Goal: Task Accomplishment & Management: Manage account settings

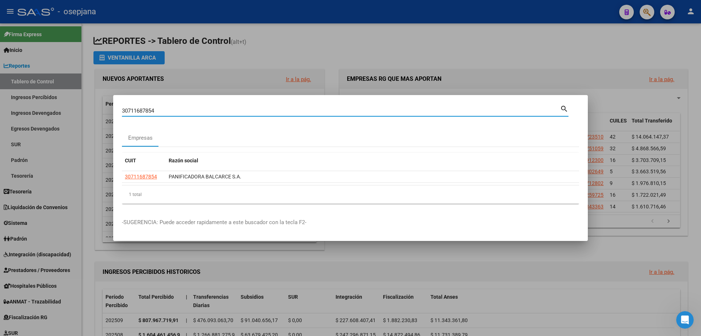
drag, startPoint x: 167, startPoint y: 110, endPoint x: 83, endPoint y: 108, distance: 84.7
click at [83, 108] on div "30711687854 Buscar (apellido, dni, cuil, nro traspaso, cuit, obra social) searc…" at bounding box center [350, 168] width 701 height 336
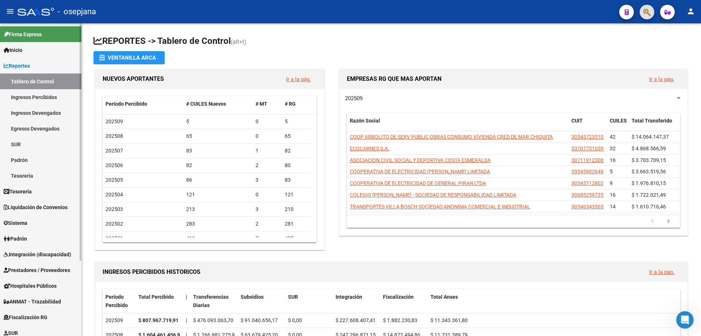
click at [20, 67] on span "Reportes" at bounding box center [17, 66] width 26 height 8
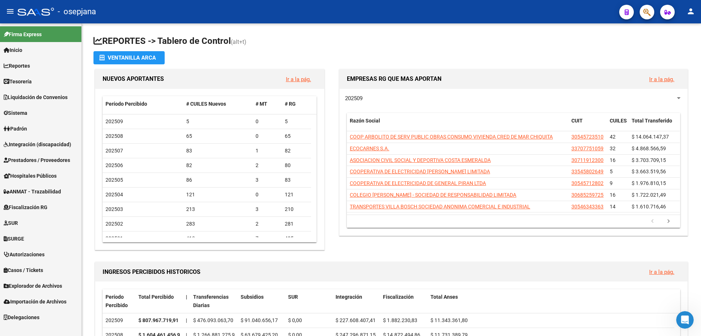
click at [31, 158] on span "Prestadores / Proveedores" at bounding box center [37, 160] width 66 height 8
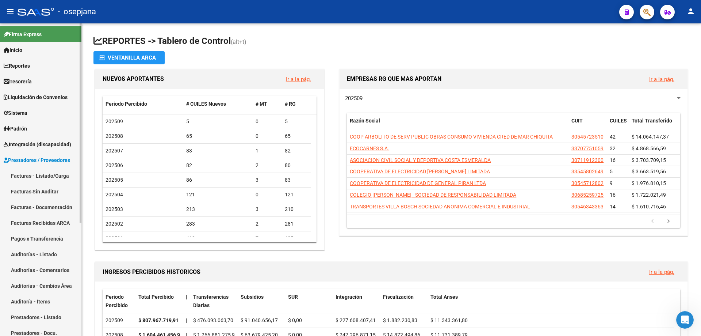
click at [34, 313] on link "Prestadores - Listado" at bounding box center [40, 317] width 81 height 16
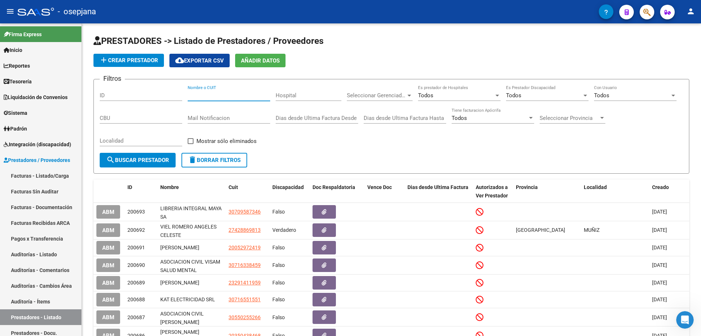
click at [231, 92] on input "Nombre o CUIT" at bounding box center [229, 95] width 83 height 7
paste input "2735904107"
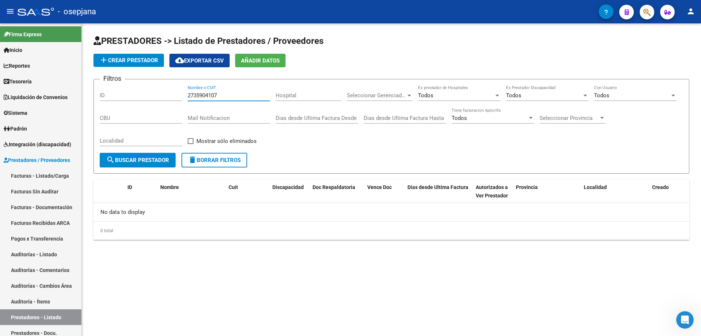
type input "2735904107"
click at [137, 62] on span "add Crear Prestador" at bounding box center [128, 60] width 59 height 7
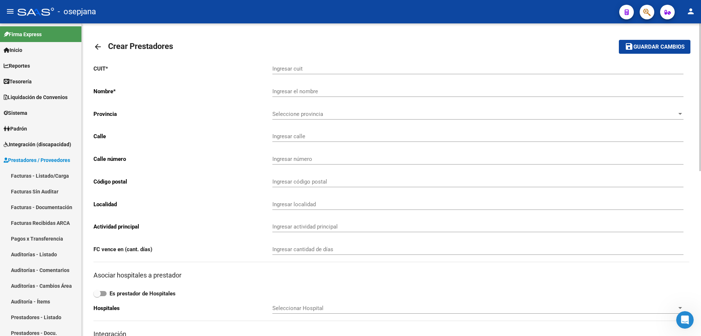
click at [287, 70] on input "Ingresar cuit" at bounding box center [477, 68] width 411 height 7
paste input "27-35904107"
type input "27-35904107"
click at [619, 40] on button "save Guardar cambios" at bounding box center [655, 47] width 72 height 14
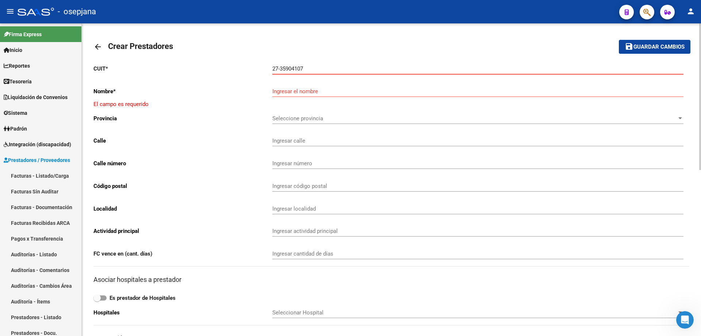
click at [97, 44] on mat-icon "arrow_back" at bounding box center [97, 46] width 9 height 9
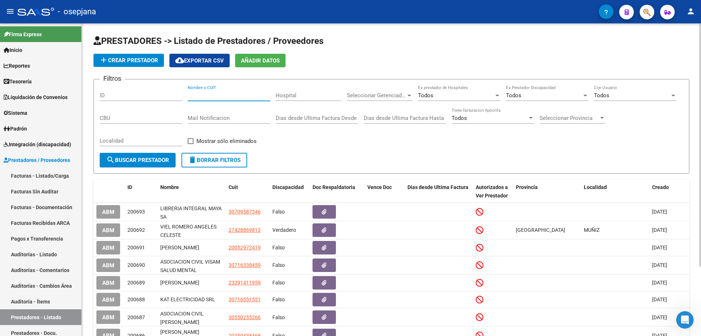
click at [234, 92] on input "Nombre o CUIT" at bounding box center [229, 95] width 83 height 7
paste input "2735904107"
click at [211, 95] on input "2735904107" at bounding box center [229, 95] width 83 height 7
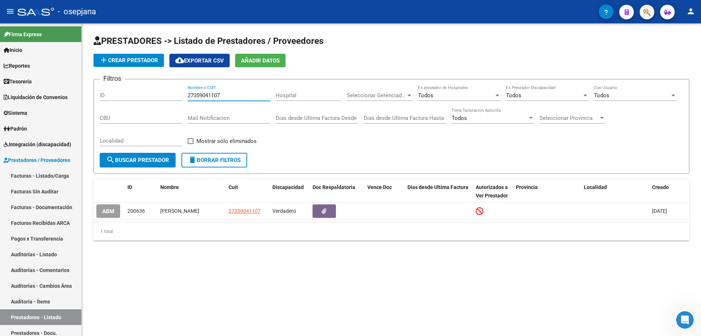
type input "27359041107"
click at [22, 114] on span "Sistema" at bounding box center [16, 113] width 24 height 8
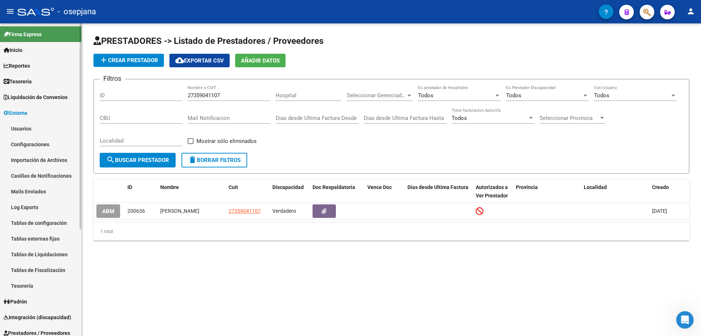
click at [25, 128] on link "Usuarios" at bounding box center [40, 128] width 81 height 16
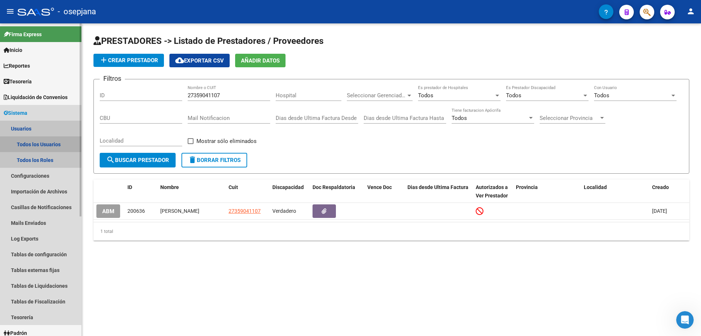
click at [32, 139] on link "Todos los Usuarios" at bounding box center [40, 144] width 81 height 16
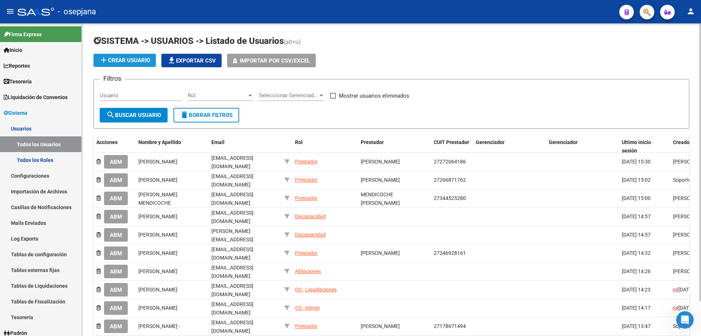
click at [134, 59] on span "add Crear Usuario" at bounding box center [124, 60] width 51 height 7
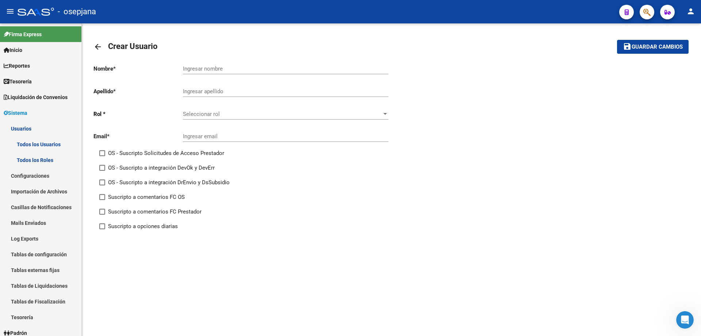
click at [210, 67] on input "Ingresar nombre" at bounding box center [286, 68] width 206 height 7
type input "[PERSON_NAME]"
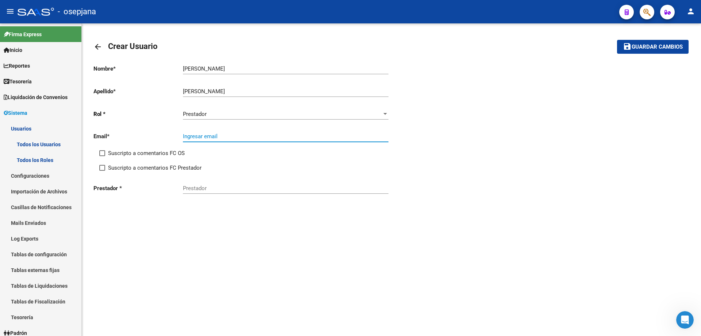
paste input "[EMAIL_ADDRESS][DOMAIN_NAME]"
type input "[EMAIL_ADDRESS][DOMAIN_NAME]"
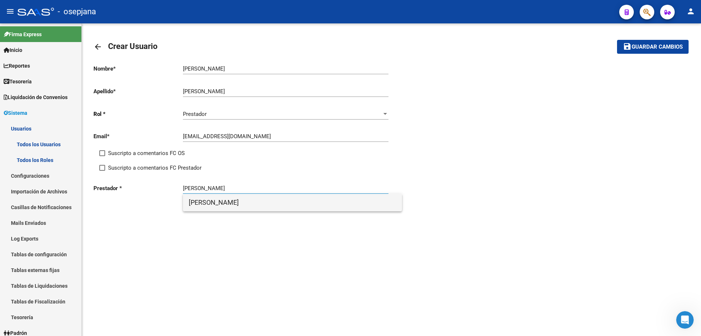
click at [293, 199] on span "[PERSON_NAME]" at bounding box center [292, 203] width 207 height 18
type input "[PERSON_NAME]"
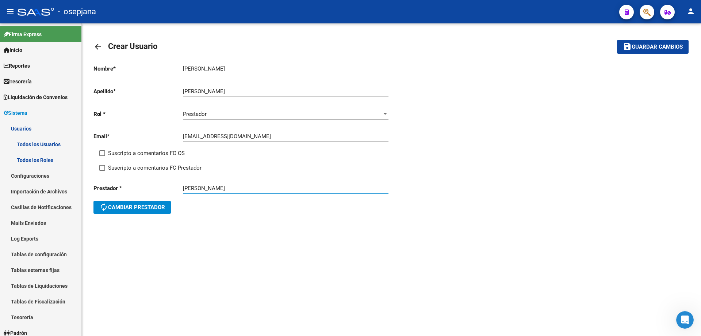
click at [638, 53] on button "save Guardar cambios" at bounding box center [653, 47] width 72 height 14
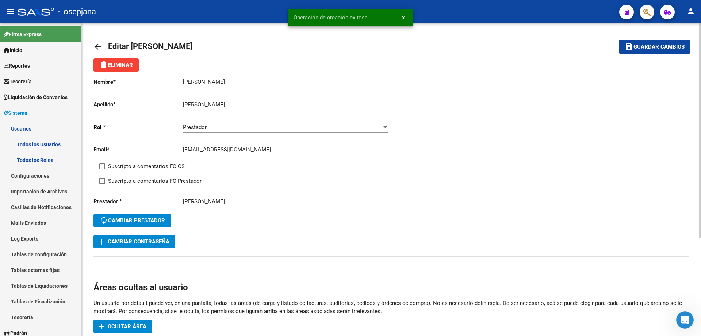
drag, startPoint x: 184, startPoint y: 149, endPoint x: 228, endPoint y: 150, distance: 44.2
click at [228, 150] on input "[EMAIL_ADDRESS][DOMAIN_NAME]" at bounding box center [286, 149] width 206 height 7
click at [157, 240] on span "add Cambiar Contraseña" at bounding box center [134, 241] width 70 height 7
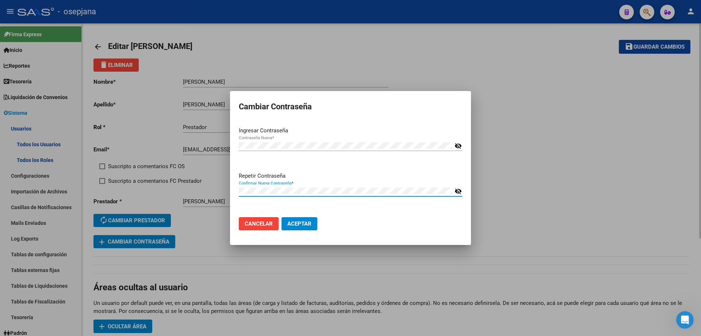
click at [281, 217] on button "Aceptar" at bounding box center [299, 223] width 36 height 13
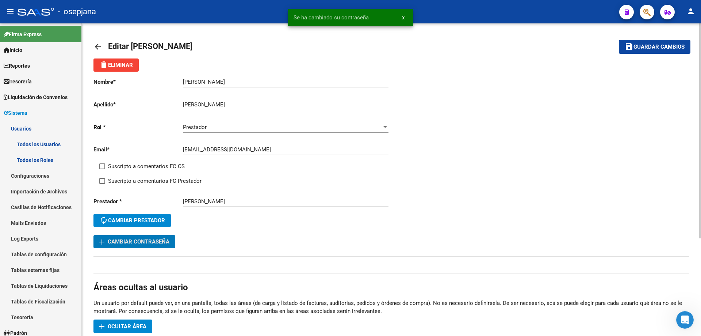
click at [129, 324] on span "Ocultar área" at bounding box center [127, 326] width 39 height 7
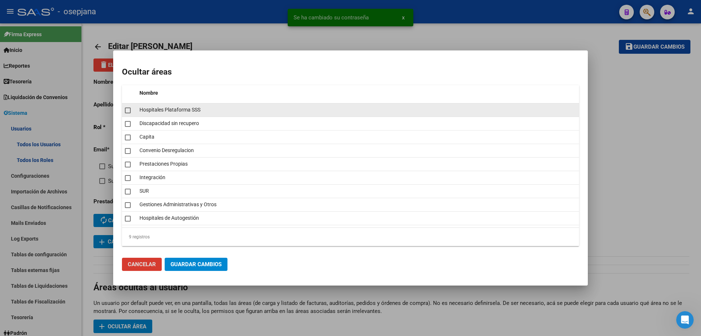
click at [127, 112] on span at bounding box center [128, 110] width 6 height 6
checkbox input "true"
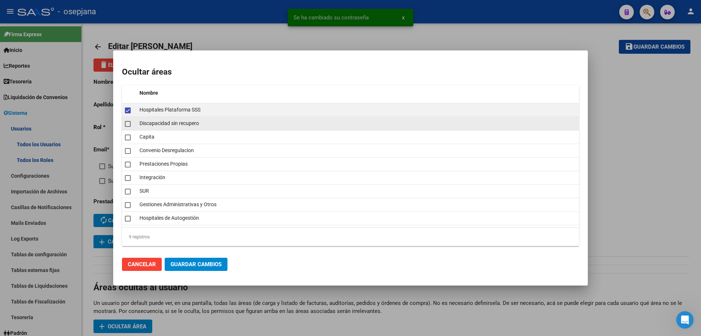
click at [127, 122] on span at bounding box center [128, 124] width 6 height 6
checkbox input "true"
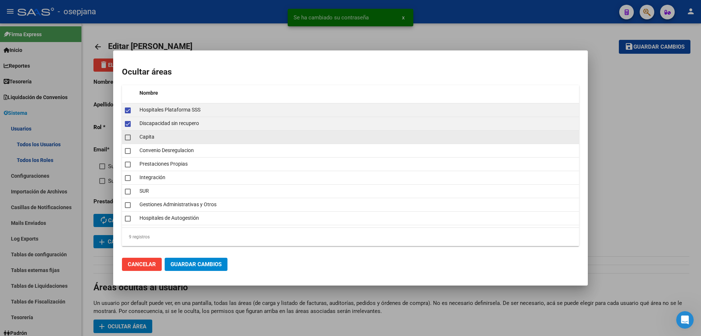
click at [127, 132] on mat-checkbox at bounding box center [128, 137] width 6 height 10
checkbox input "true"
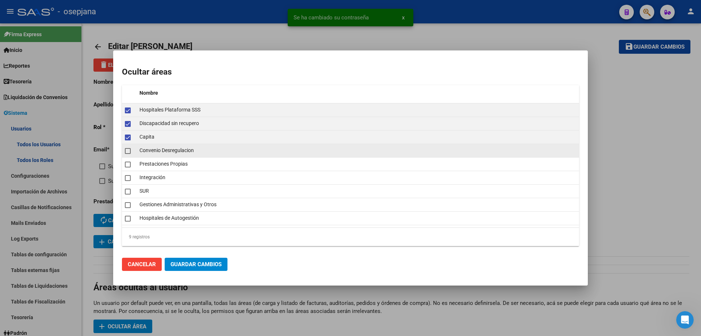
click at [127, 145] on datatable-body-cell at bounding box center [129, 150] width 15 height 13
checkbox input "true"
drag, startPoint x: 127, startPoint y: 162, endPoint x: 128, endPoint y: 168, distance: 6.3
click at [127, 163] on span at bounding box center [128, 164] width 6 height 6
checkbox input "true"
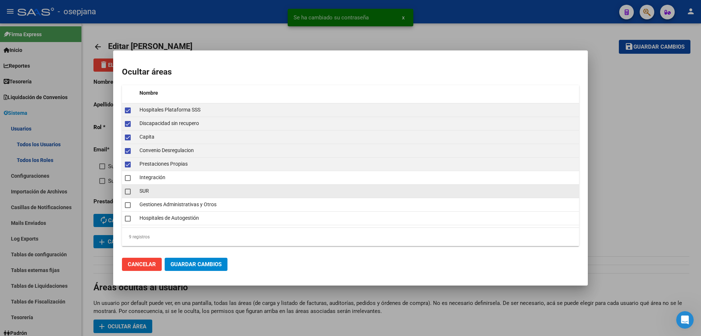
click at [126, 193] on span at bounding box center [128, 191] width 6 height 6
checkbox input "true"
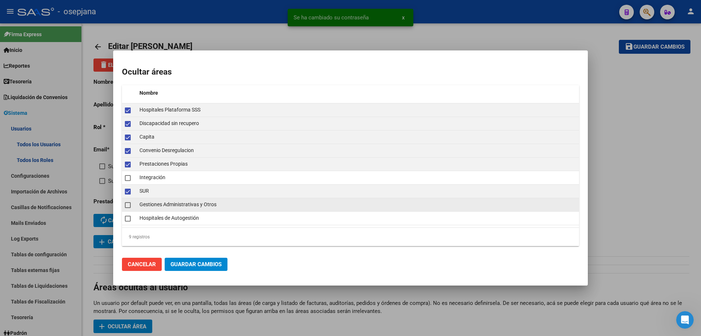
click at [126, 210] on datatable-body-cell at bounding box center [129, 204] width 15 height 13
checkbox input "true"
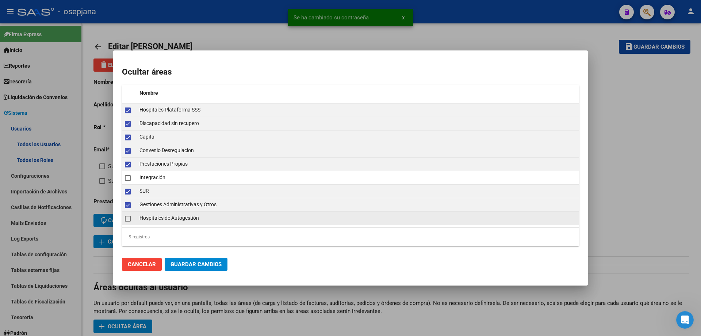
click at [127, 221] on span at bounding box center [128, 218] width 6 height 6
checkbox input "true"
click at [197, 268] on button "Guardar Cambios" at bounding box center [196, 263] width 63 height 13
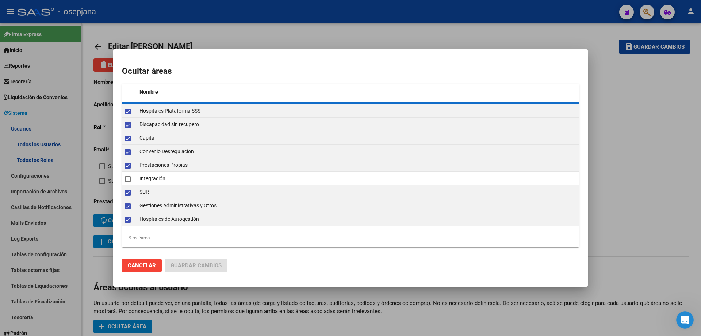
checkbox input "false"
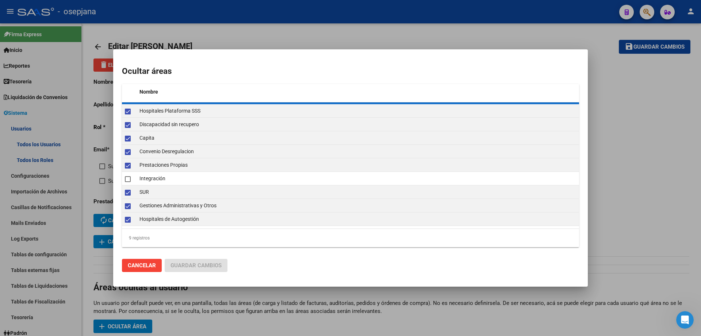
checkbox input "false"
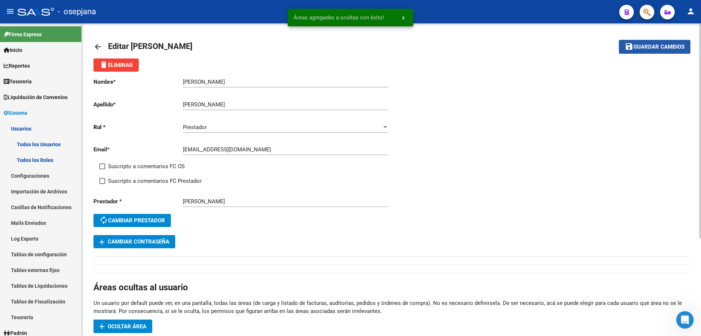
click at [665, 45] on span "Guardar cambios" at bounding box center [658, 47] width 51 height 7
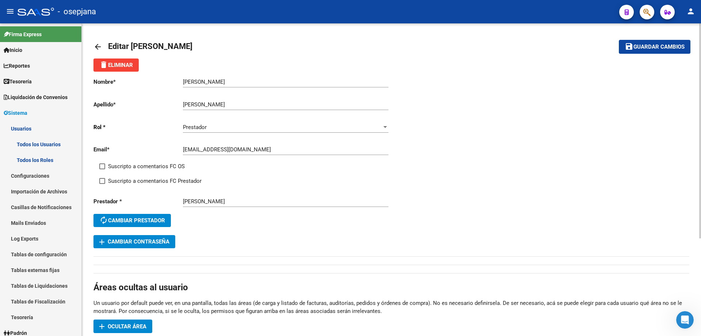
click at [99, 44] on mat-icon "arrow_back" at bounding box center [97, 46] width 9 height 9
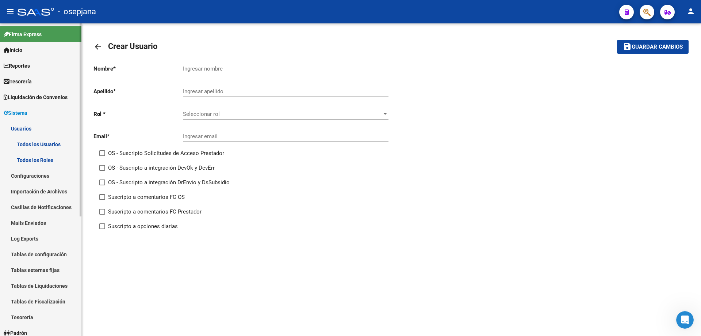
click at [33, 112] on link "Sistema" at bounding box center [40, 113] width 81 height 16
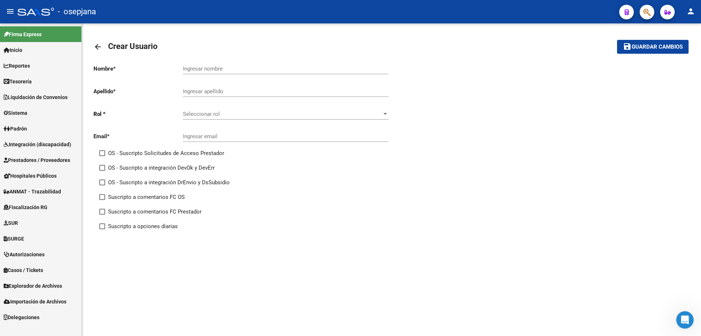
click at [95, 43] on mat-icon "arrow_back" at bounding box center [97, 46] width 9 height 9
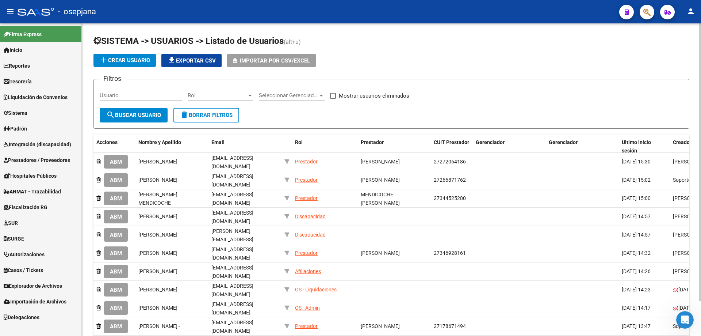
click at [649, 13] on icon "button" at bounding box center [646, 12] width 7 height 8
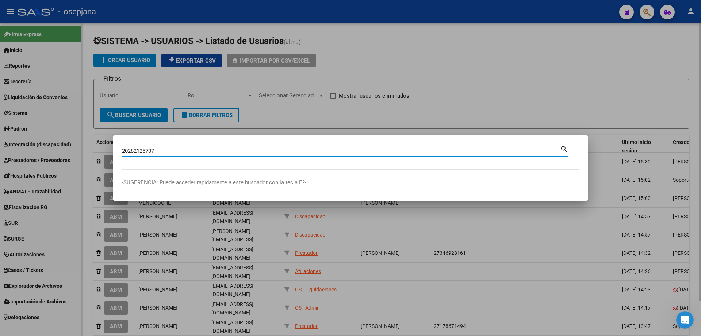
type input "20282125707"
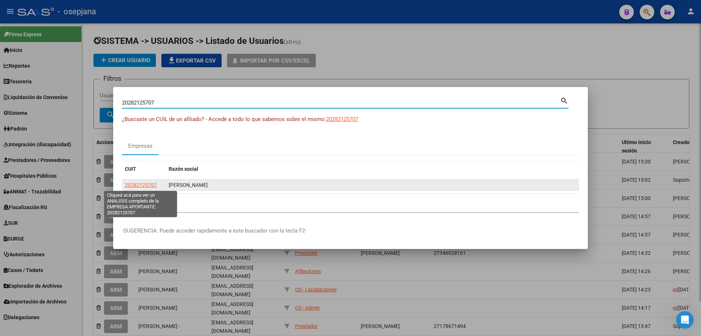
click at [143, 182] on span "20282125707" at bounding box center [141, 185] width 32 height 6
type textarea "20282125707"
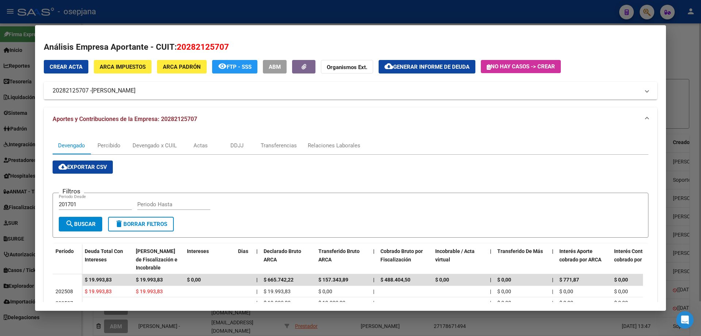
scroll to position [37, 0]
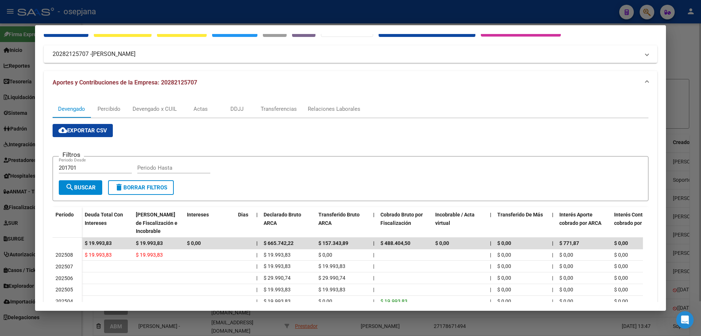
click at [131, 13] on div at bounding box center [350, 168] width 701 height 336
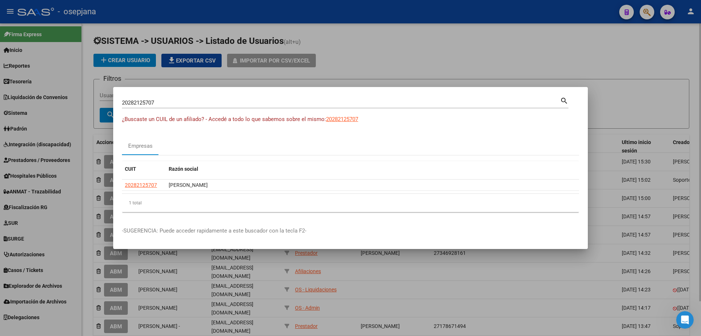
click at [143, 11] on div at bounding box center [350, 168] width 701 height 336
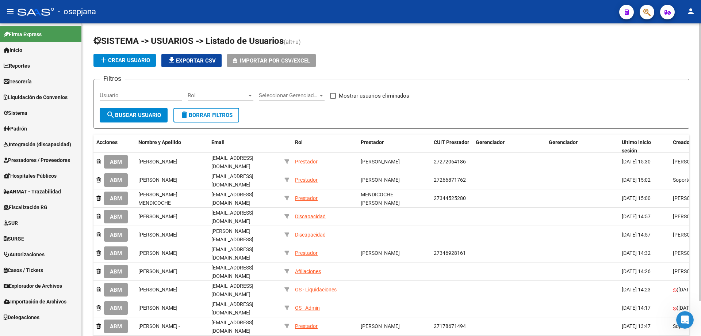
click at [21, 204] on span "Fiscalización RG" at bounding box center [26, 207] width 44 height 8
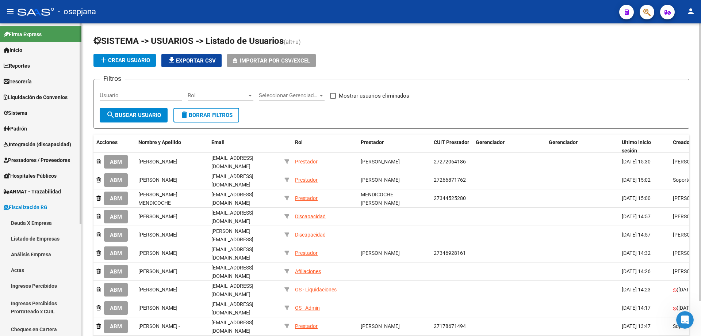
click at [27, 220] on link "Deuda X Empresa" at bounding box center [40, 223] width 81 height 16
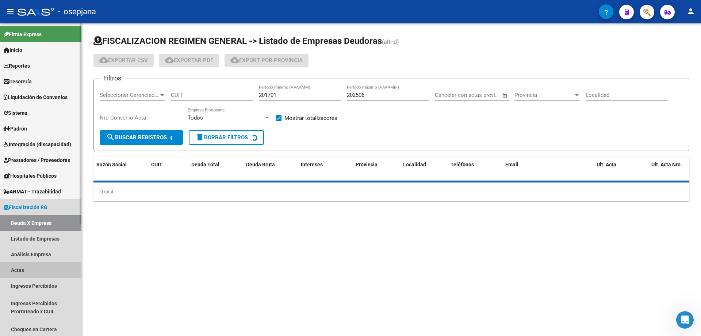
click at [20, 271] on link "Actas" at bounding box center [40, 270] width 81 height 16
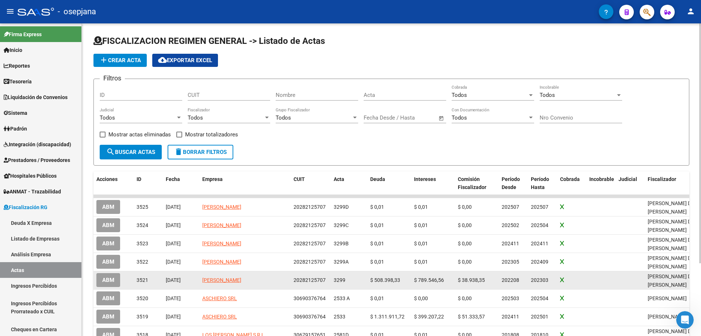
click at [108, 277] on span "ABM" at bounding box center [108, 280] width 12 height 7
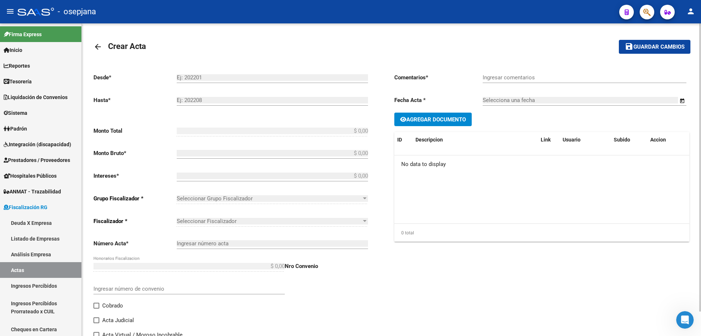
type input "202208"
type input "202303"
type input "$ 1.406.022,66"
type input "$ 508.398,33"
type input "$ 789.546,56"
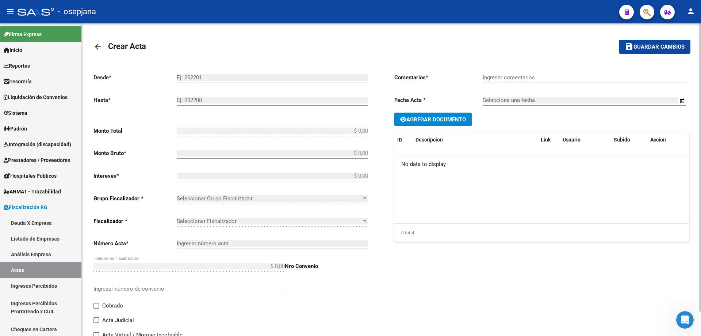
type input "3299"
type input "$ 108.077,77"
checkbox input "true"
type input "Pago con echeqs . Bco. BBVA"
type input "[DATE]"
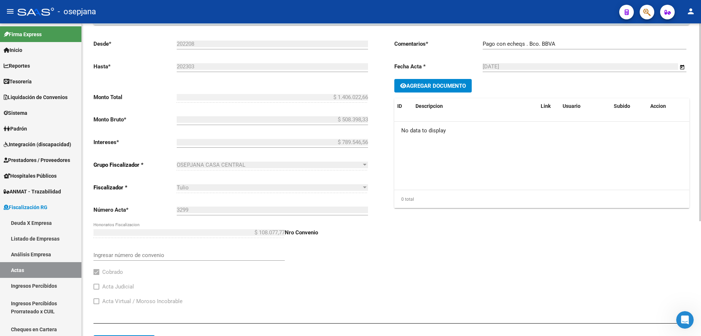
scroll to position [181, 0]
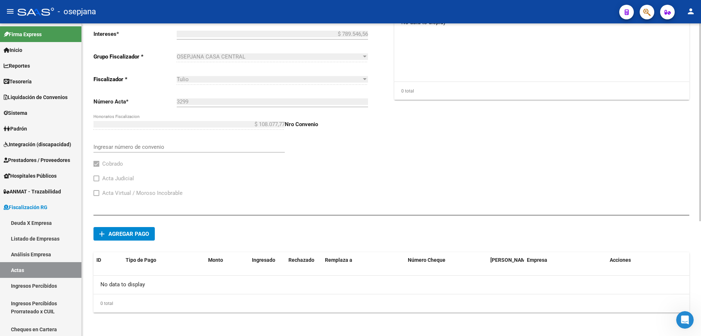
click at [136, 231] on span "Agregar pago" at bounding box center [128, 233] width 41 height 7
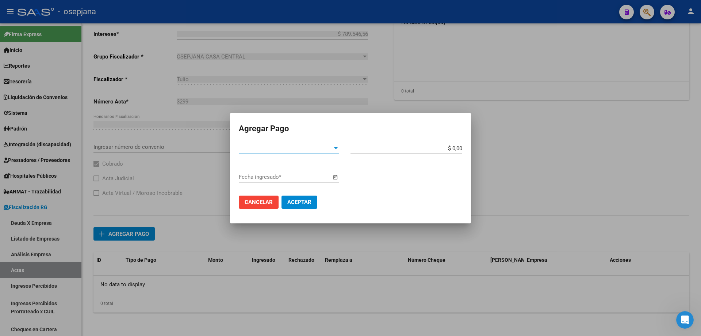
click at [279, 149] on span "Tipo de Pago *" at bounding box center [286, 148] width 94 height 7
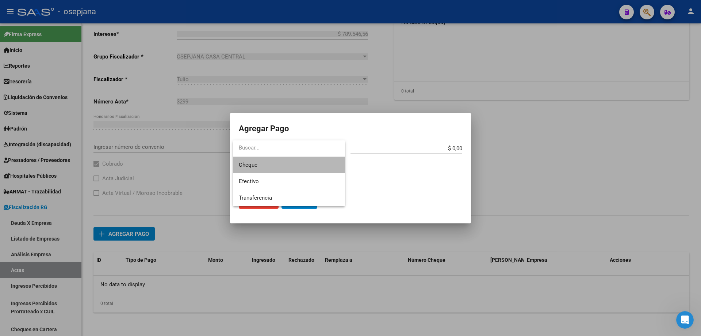
click at [277, 164] on span "Cheque" at bounding box center [289, 165] width 100 height 16
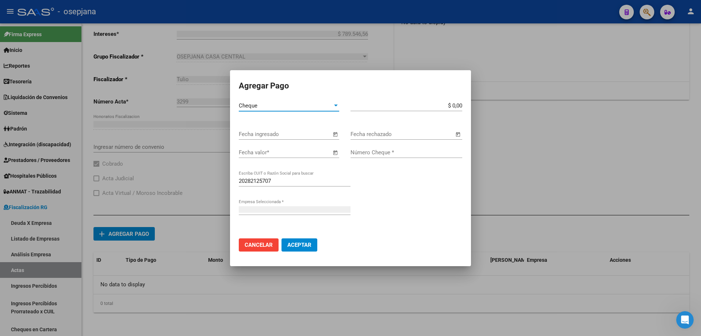
type input "[PERSON_NAME]"
type input "$ 99.071,29"
click at [266, 130] on div "Fecha ingresado" at bounding box center [285, 134] width 92 height 11
click at [276, 136] on input "Fecha ingresado" at bounding box center [285, 134] width 92 height 7
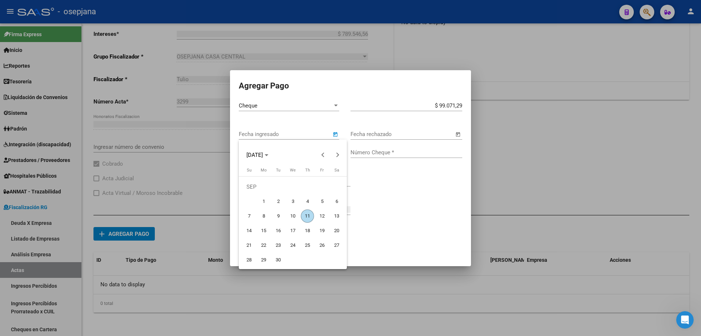
click at [295, 214] on span "10" at bounding box center [292, 215] width 13 height 13
type input "[DATE]"
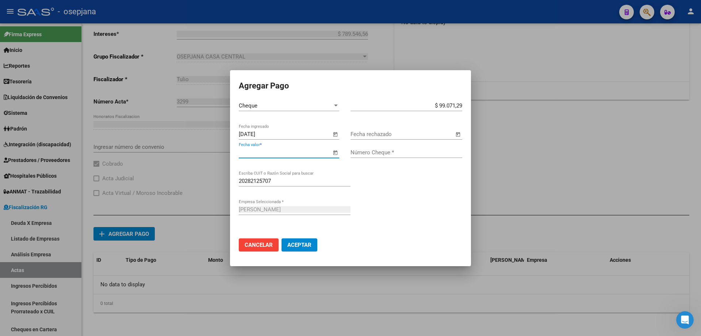
click at [280, 152] on input "Fecha valor *" at bounding box center [285, 152] width 92 height 7
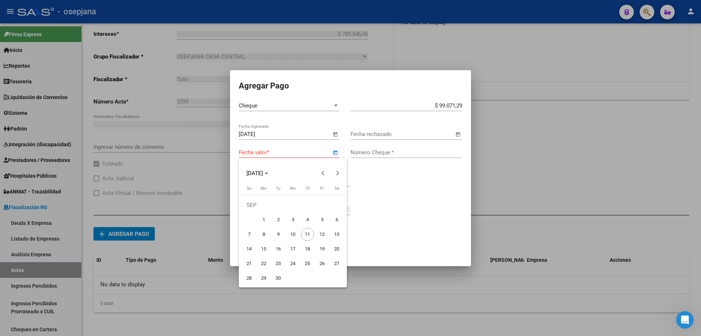
click at [280, 152] on div at bounding box center [350, 168] width 701 height 336
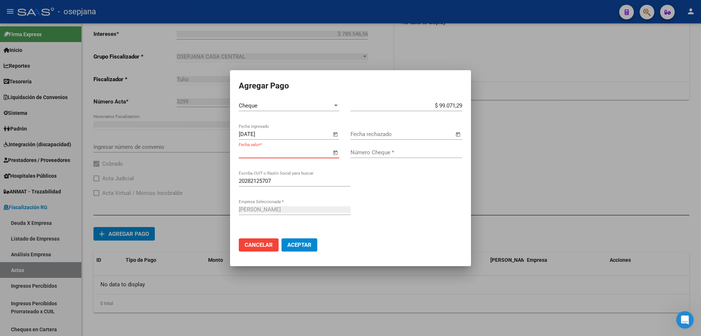
click at [280, 152] on input "Fecha valor *" at bounding box center [285, 152] width 92 height 7
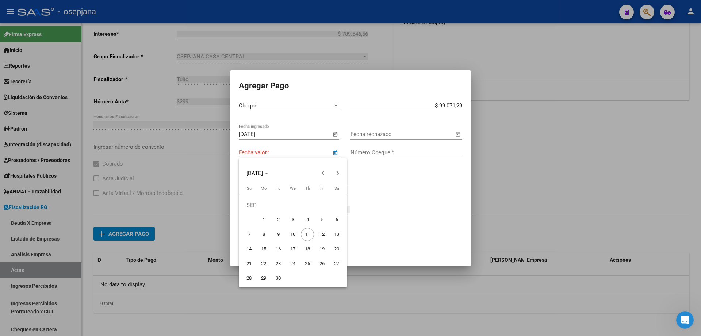
click at [265, 248] on span "15" at bounding box center [263, 248] width 13 height 13
type input "[DATE]"
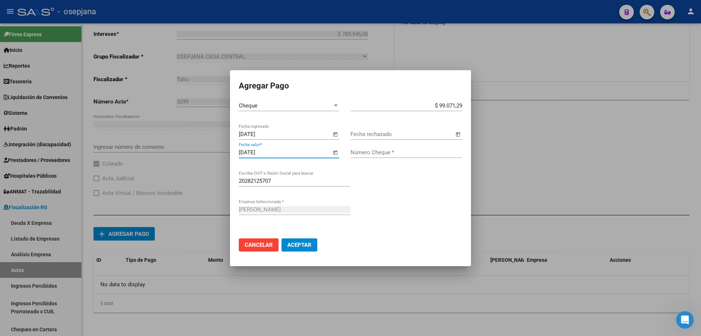
click at [373, 153] on input "Número Cheque *" at bounding box center [406, 152] width 112 height 7
type input "90000051"
click at [305, 244] on span "Aceptar" at bounding box center [299, 244] width 24 height 7
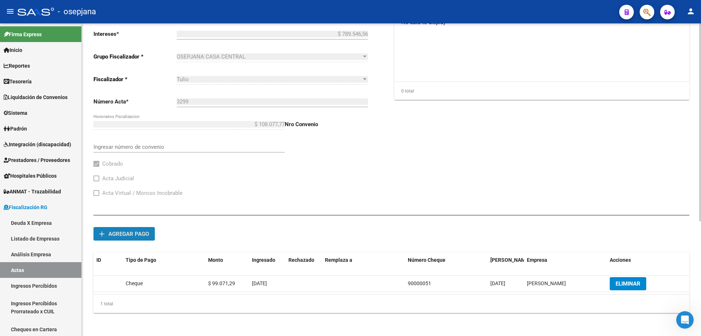
click at [140, 232] on span "Agregar pago" at bounding box center [128, 233] width 41 height 7
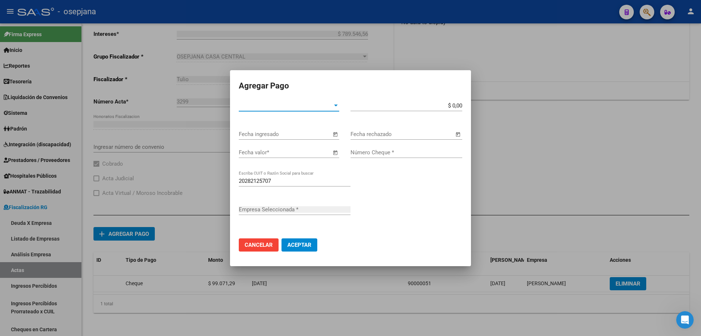
type input "[PERSON_NAME]"
click at [286, 106] on span "Tipo de Pago *" at bounding box center [286, 105] width 94 height 7
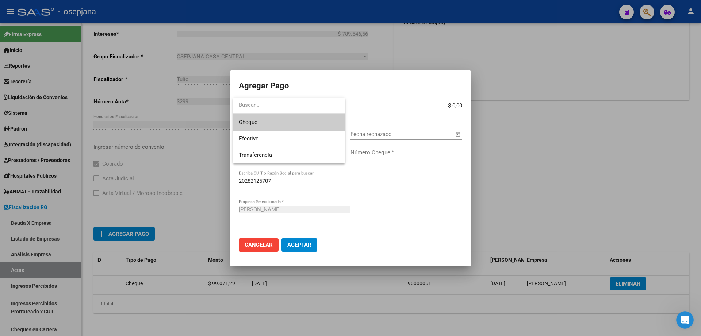
click at [286, 120] on span "Cheque" at bounding box center [289, 122] width 100 height 16
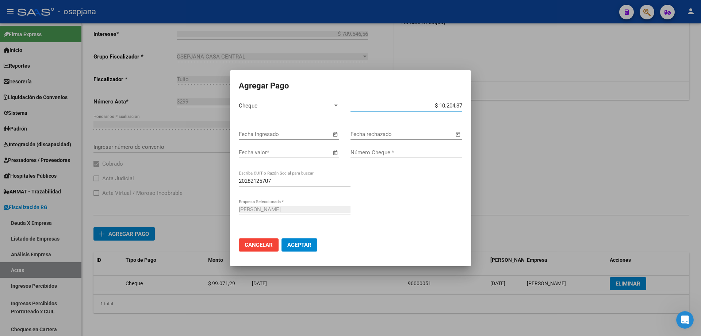
type input "$ 102.043,73"
click at [281, 238] on button "Aceptar" at bounding box center [299, 244] width 36 height 13
click at [336, 133] on span "Open calendar" at bounding box center [335, 135] width 18 height 18
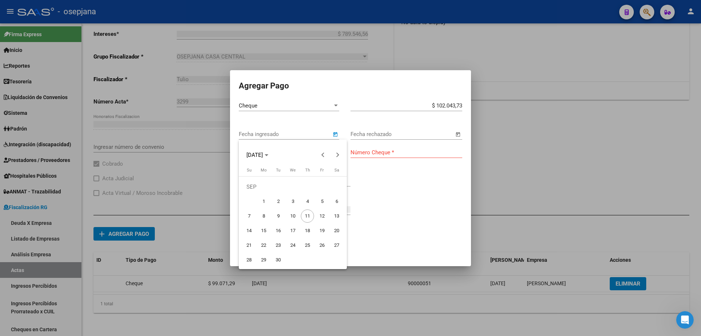
click at [292, 213] on span "10" at bounding box center [292, 215] width 13 height 13
type input "[DATE]"
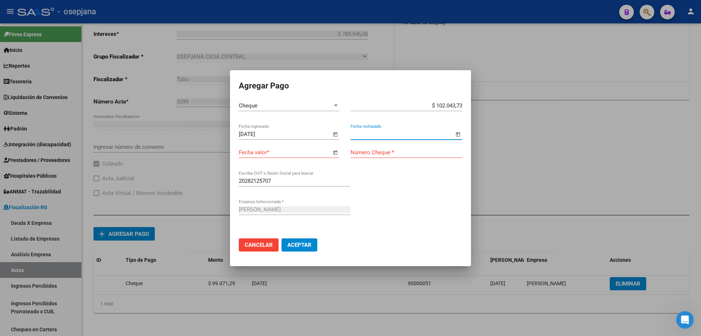
click at [299, 153] on input "Fecha valor *" at bounding box center [285, 152] width 92 height 7
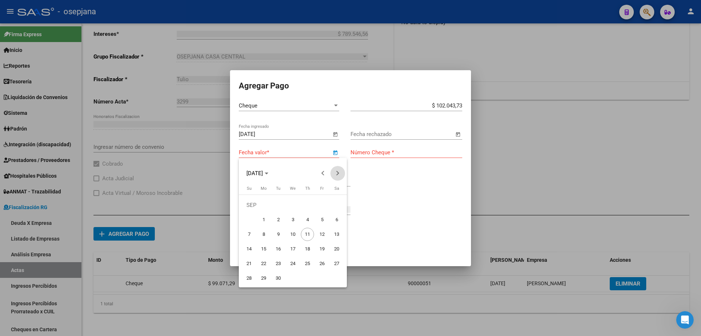
click at [336, 172] on button "Next month" at bounding box center [337, 173] width 15 height 15
click at [262, 231] on span "13" at bounding box center [263, 233] width 13 height 13
type input "[DATE]"
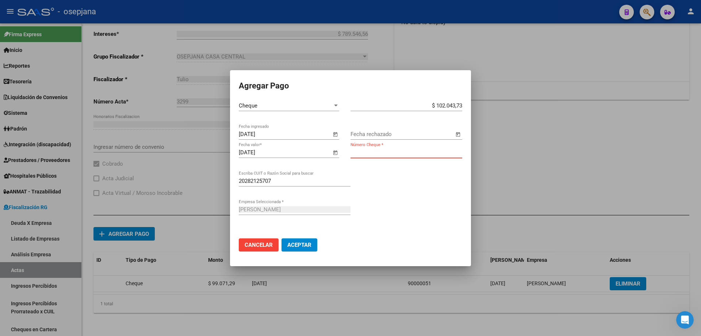
click at [380, 154] on input "Número Cheque *" at bounding box center [406, 152] width 112 height 7
type input "90000052"
click at [281, 238] on button "Aceptar" at bounding box center [299, 244] width 36 height 13
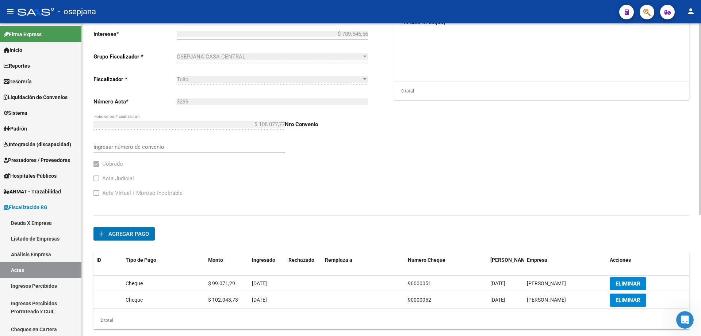
click at [139, 239] on button "add Agregar pago" at bounding box center [123, 234] width 61 height 14
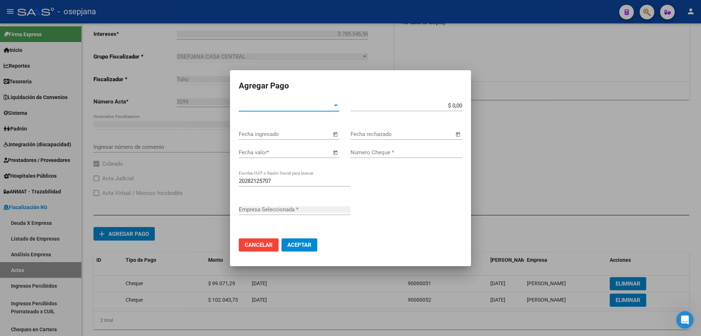
type input "[PERSON_NAME]"
click at [277, 104] on span "Tipo de Pago *" at bounding box center [286, 105] width 94 height 7
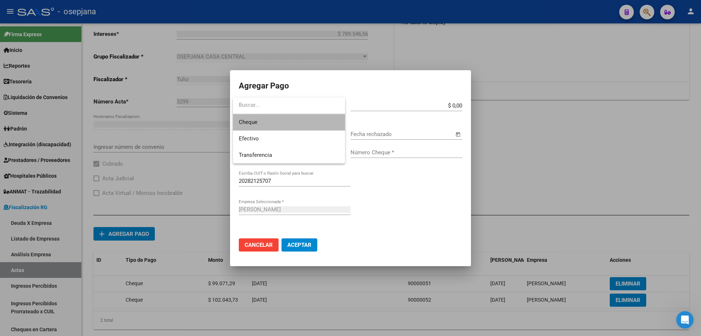
click at [274, 124] on span "Cheque" at bounding box center [289, 122] width 100 height 16
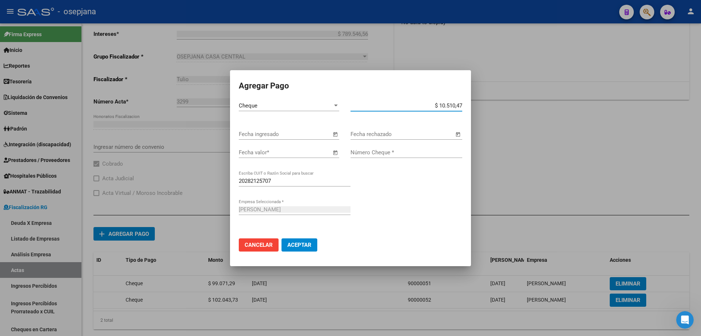
type input "$ 105.104,73"
click at [274, 135] on input "Fecha ingresado" at bounding box center [285, 134] width 92 height 7
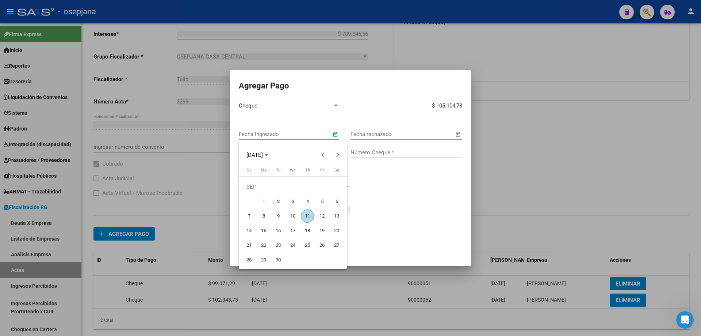
click at [291, 214] on span "10" at bounding box center [292, 215] width 13 height 13
type input "[DATE]"
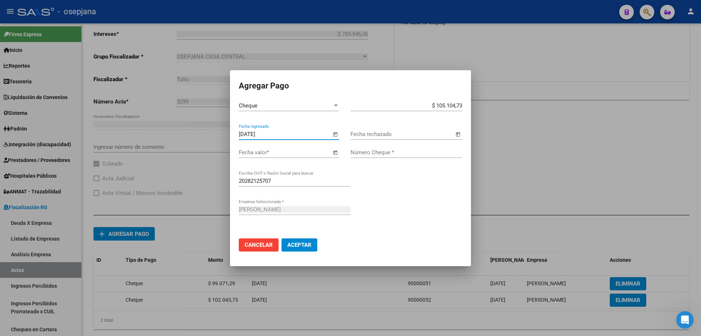
click at [305, 153] on input "Fecha valor *" at bounding box center [285, 152] width 92 height 7
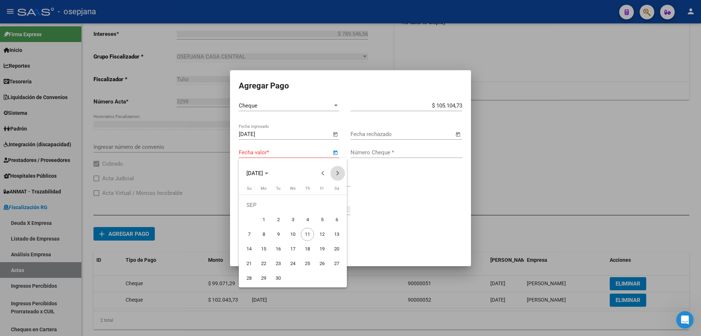
click at [339, 172] on button "Next month" at bounding box center [337, 173] width 15 height 15
click at [263, 232] on span "10" at bounding box center [263, 233] width 13 height 13
type input "[DATE]"
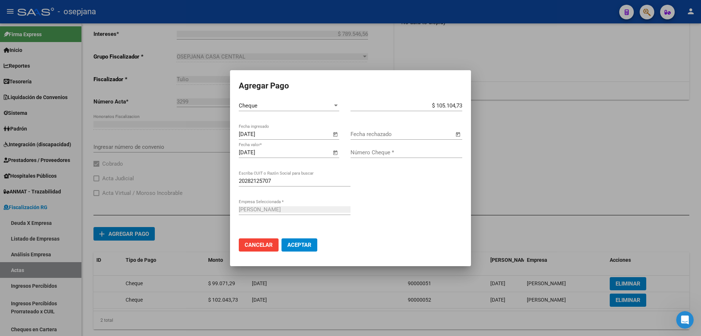
click at [376, 150] on input "Número Cheque *" at bounding box center [406, 152] width 112 height 7
type input "90000053"
click at [281, 238] on button "Aceptar" at bounding box center [299, 244] width 36 height 13
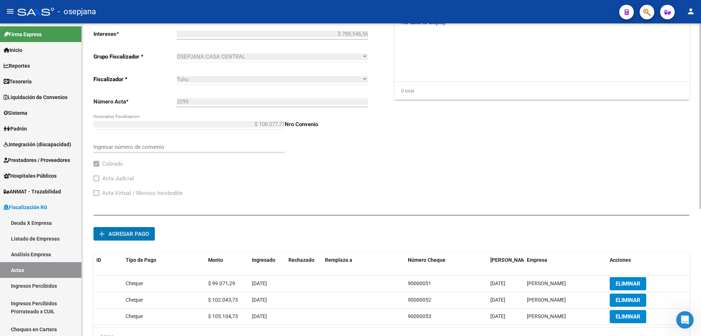
scroll to position [214, 0]
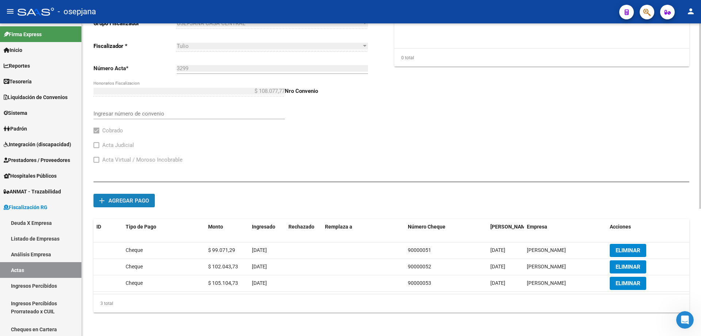
click at [145, 202] on span "Agregar pago" at bounding box center [128, 200] width 41 height 7
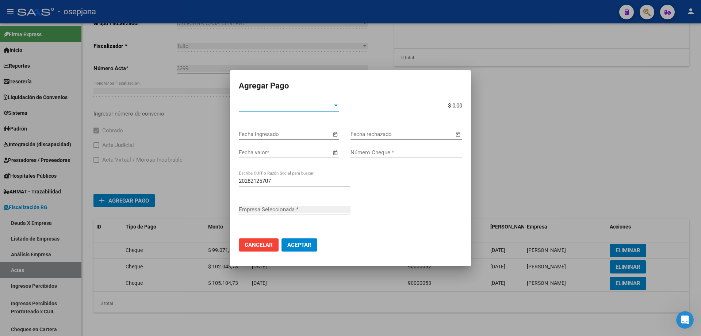
type input "[PERSON_NAME]"
click at [280, 106] on span "Tipo de Pago *" at bounding box center [286, 105] width 94 height 7
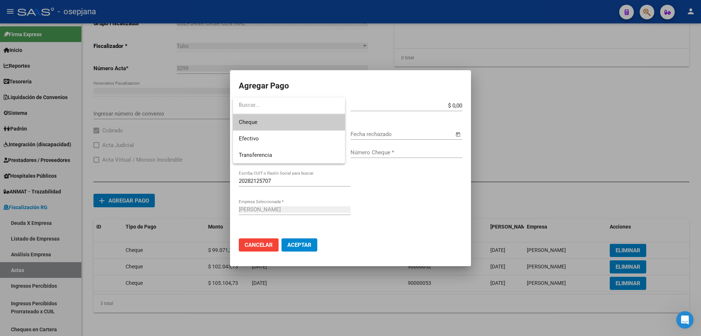
click at [278, 124] on span "Cheque" at bounding box center [289, 122] width 100 height 16
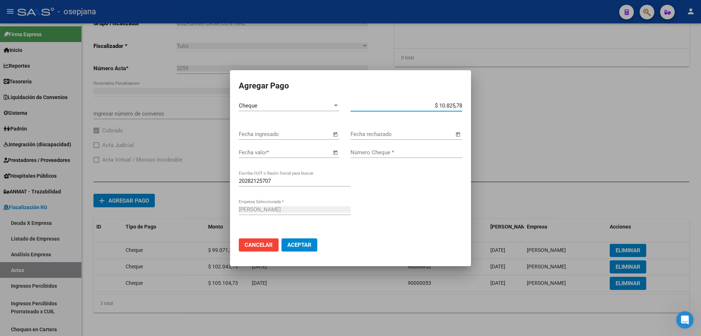
type input "$ 108.257,87"
click at [309, 131] on div "Fecha ingresado" at bounding box center [285, 134] width 92 height 11
click at [305, 135] on input "Fecha ingresado" at bounding box center [285, 134] width 92 height 7
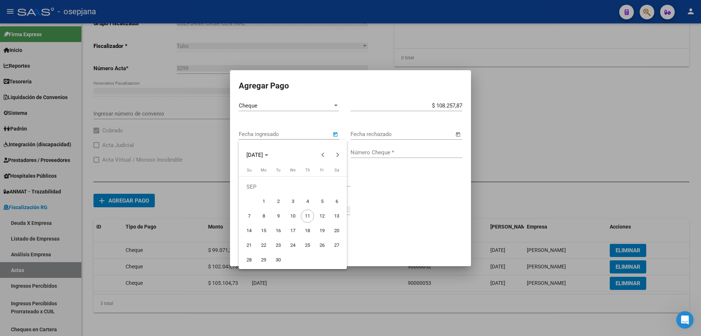
click at [293, 216] on span "10" at bounding box center [292, 215] width 13 height 13
type input "[DATE]"
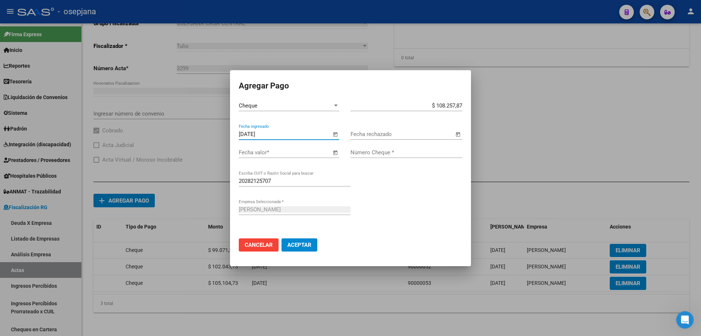
click at [310, 150] on input "Fecha valor *" at bounding box center [285, 152] width 92 height 7
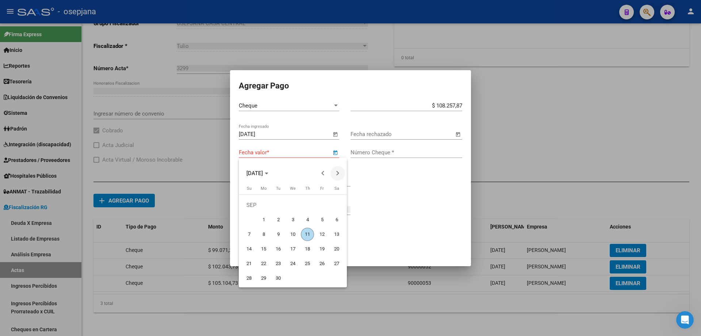
click at [338, 177] on span "Next month" at bounding box center [337, 173] width 15 height 15
click at [265, 232] on span "8" at bounding box center [263, 233] width 13 height 13
type input "[DATE]"
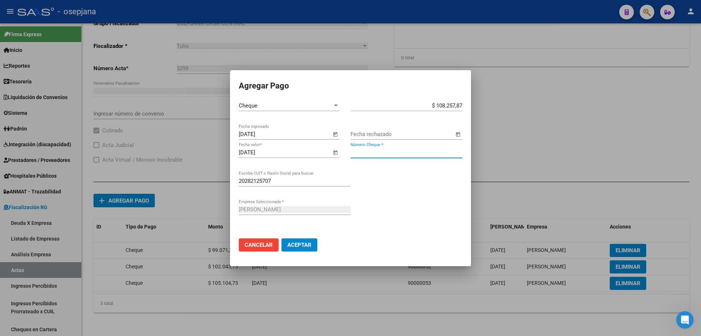
click at [390, 150] on input "Número Cheque *" at bounding box center [406, 152] width 112 height 7
type input "90000054"
click at [281, 238] on button "Aceptar" at bounding box center [299, 244] width 36 height 13
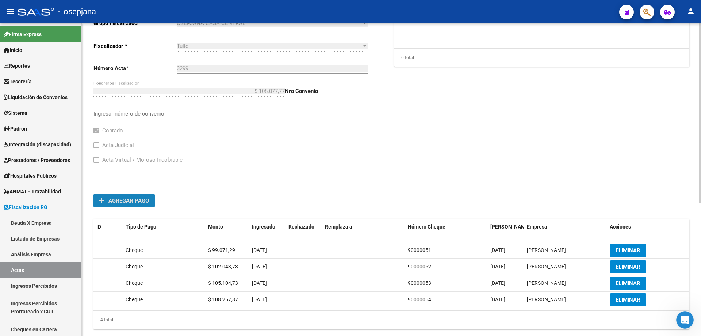
click at [143, 204] on button "add Agregar pago" at bounding box center [123, 201] width 61 height 14
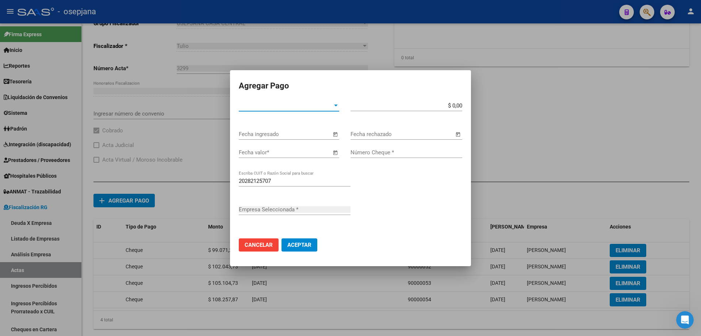
type input "[PERSON_NAME]"
click at [276, 106] on span "Tipo de Pago *" at bounding box center [286, 105] width 94 height 7
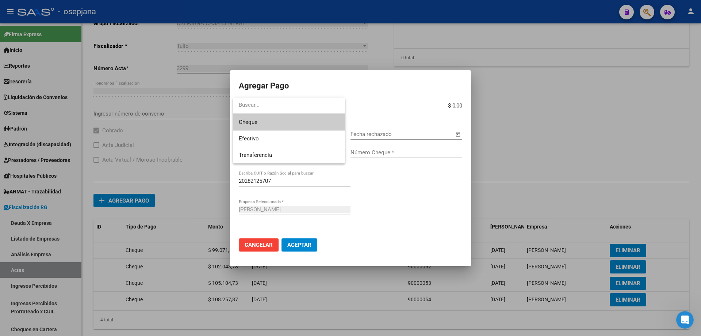
click at [275, 123] on span "Cheque" at bounding box center [289, 122] width 100 height 16
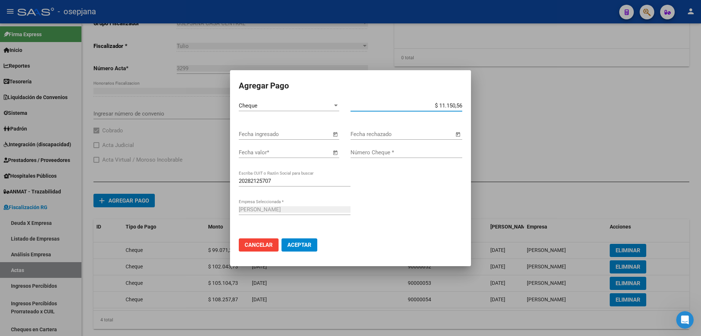
type input "$ 111.505,61"
click at [273, 134] on input "Fecha ingresado" at bounding box center [285, 134] width 92 height 7
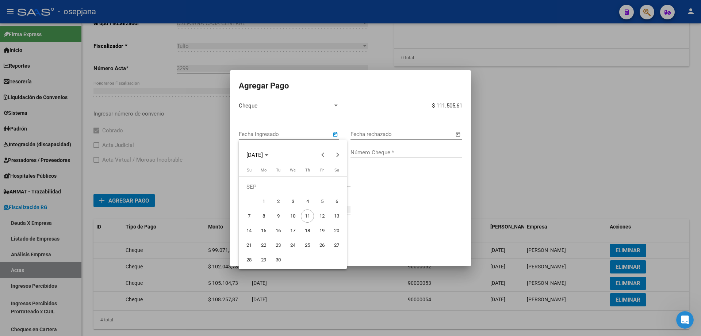
click at [295, 217] on span "10" at bounding box center [292, 215] width 13 height 13
type input "[DATE]"
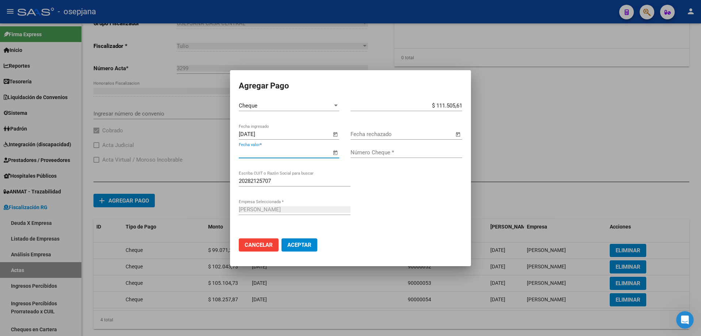
click at [306, 153] on input "Fecha valor *" at bounding box center [285, 152] width 92 height 7
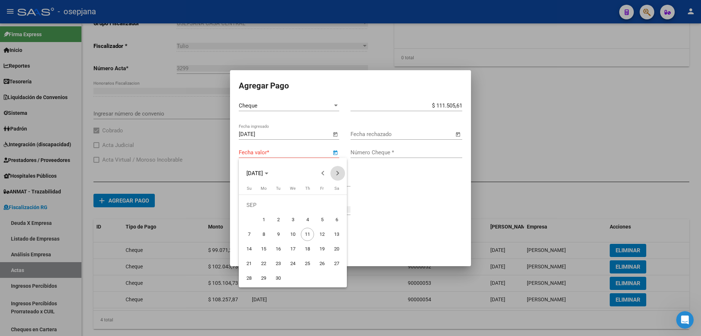
click at [338, 172] on button "Next month" at bounding box center [337, 173] width 15 height 15
click at [264, 220] on span "5" at bounding box center [263, 219] width 13 height 13
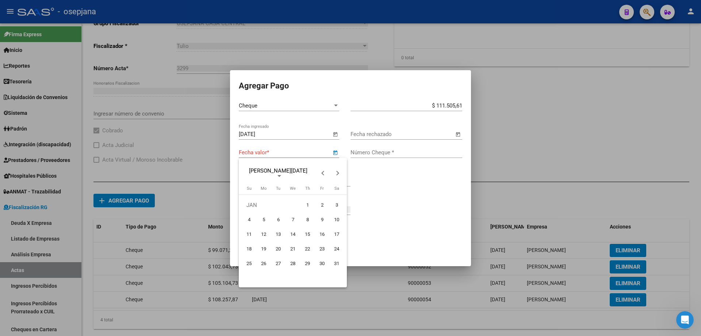
type input "[DATE]"
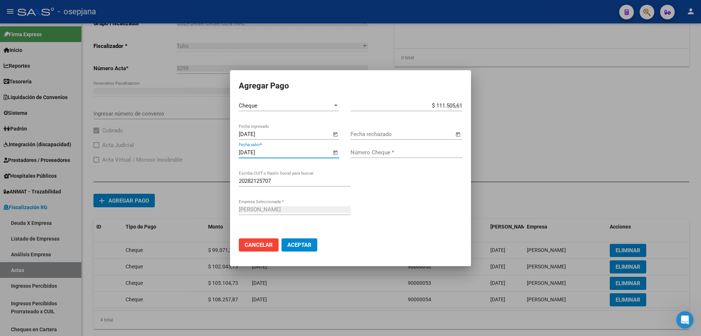
click at [382, 153] on input "Número Cheque *" at bounding box center [406, 152] width 112 height 7
type input "90000055"
click at [281, 238] on button "Aceptar" at bounding box center [299, 244] width 36 height 13
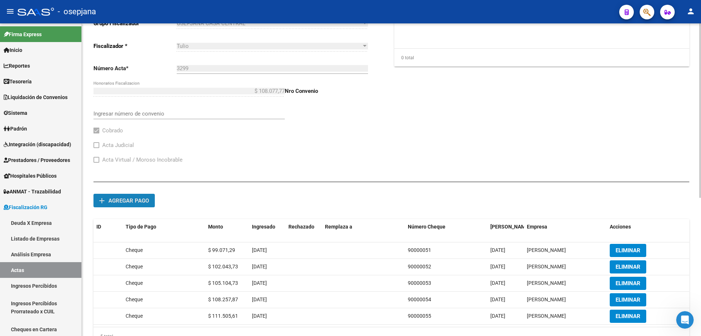
click at [141, 202] on span "Agregar pago" at bounding box center [128, 200] width 41 height 7
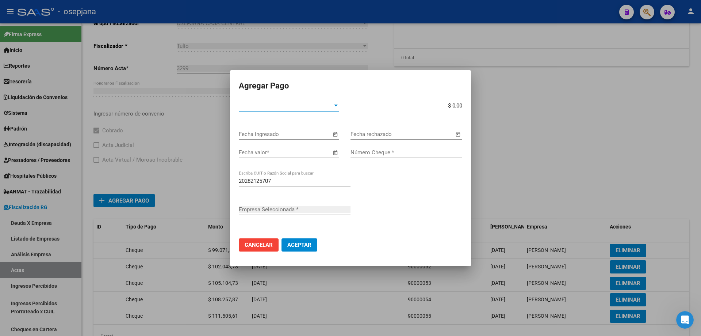
type input "[PERSON_NAME]"
click at [296, 111] on div "Tipo de Pago * Tipo de Pago *" at bounding box center [289, 105] width 100 height 11
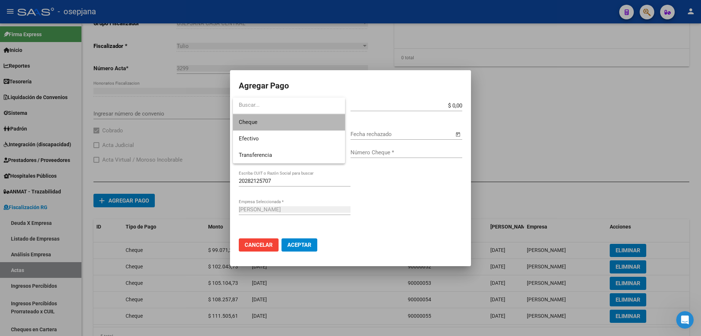
click at [284, 122] on span "Cheque" at bounding box center [289, 122] width 100 height 16
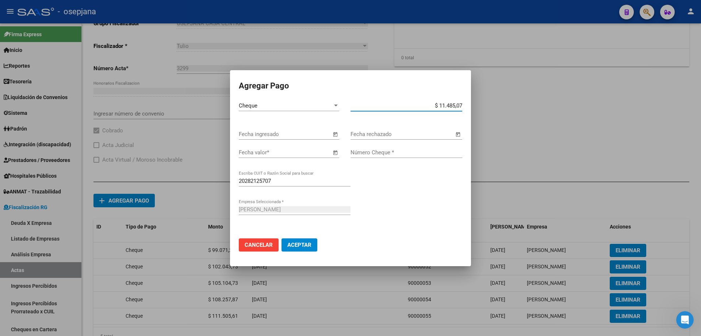
type input "$ 114.850,78"
click at [303, 135] on input "Fecha ingresado" at bounding box center [285, 134] width 92 height 7
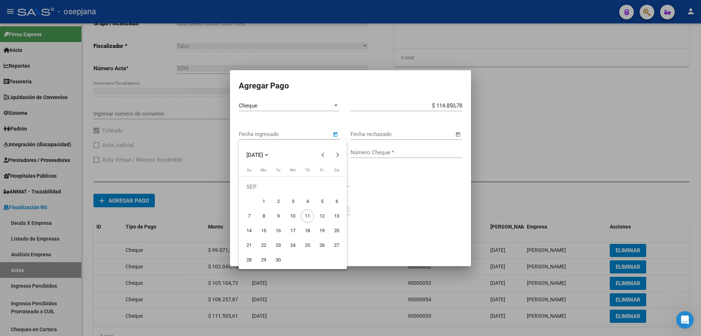
click at [292, 215] on span "10" at bounding box center [292, 215] width 13 height 13
type input "[DATE]"
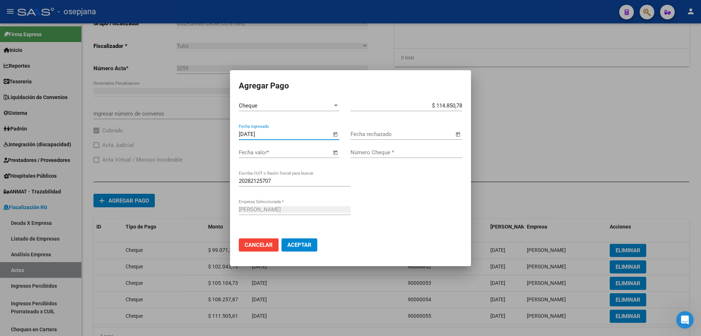
click at [286, 152] on input "Fecha valor *" at bounding box center [285, 152] width 92 height 7
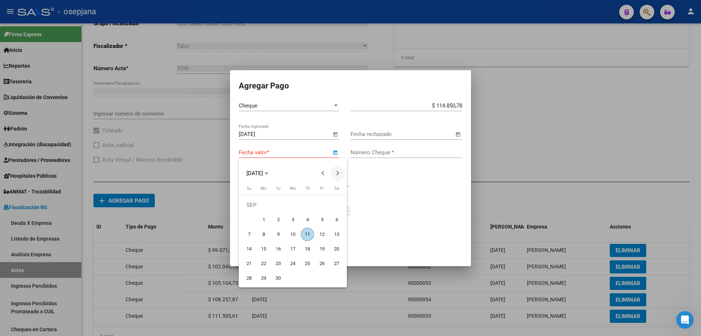
click at [335, 171] on span "Next month" at bounding box center [337, 173] width 15 height 15
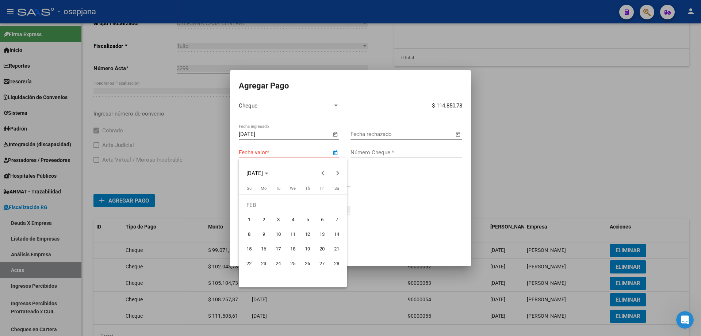
click at [264, 219] on span "2" at bounding box center [263, 219] width 13 height 13
type input "[DATE]"
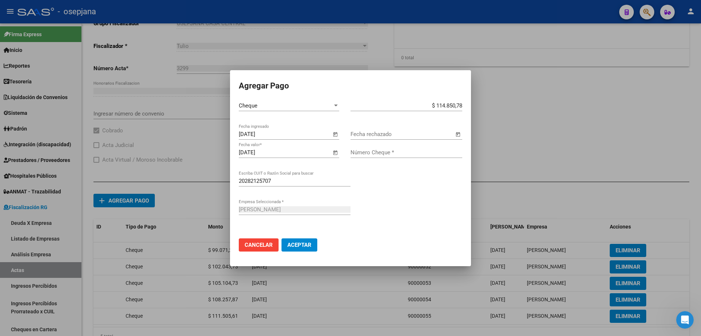
click at [374, 156] on div "Número Cheque *" at bounding box center [406, 152] width 112 height 11
type input "90000056"
click at [281, 238] on button "Aceptar" at bounding box center [299, 244] width 36 height 13
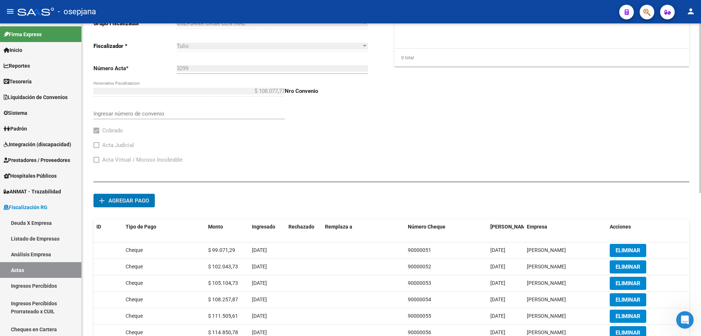
scroll to position [251, 0]
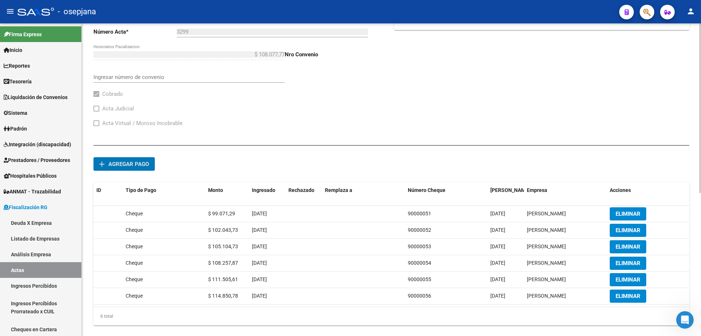
click at [131, 166] on span "Agregar pago" at bounding box center [128, 164] width 41 height 7
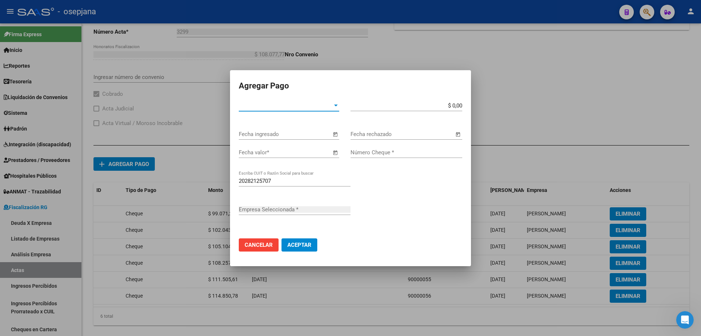
type input "[PERSON_NAME]"
click at [301, 104] on span "Tipo de Pago *" at bounding box center [286, 105] width 94 height 7
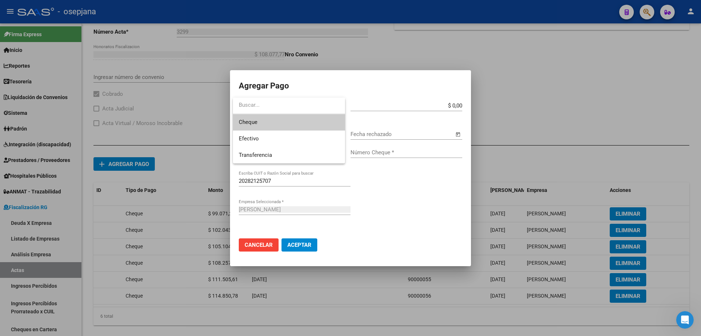
click at [286, 125] on span "Cheque" at bounding box center [289, 122] width 100 height 16
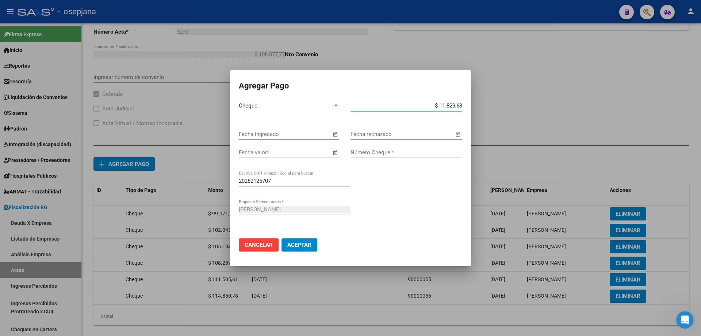
type input "$ 118.296,30"
click at [254, 127] on div "Cheque Tipo de Pago * $ 118.296,30 Monto bruto *" at bounding box center [350, 114] width 223 height 28
click at [274, 138] on div "Fecha ingresado" at bounding box center [285, 134] width 92 height 11
click at [276, 133] on input "Fecha ingresado" at bounding box center [285, 134] width 92 height 7
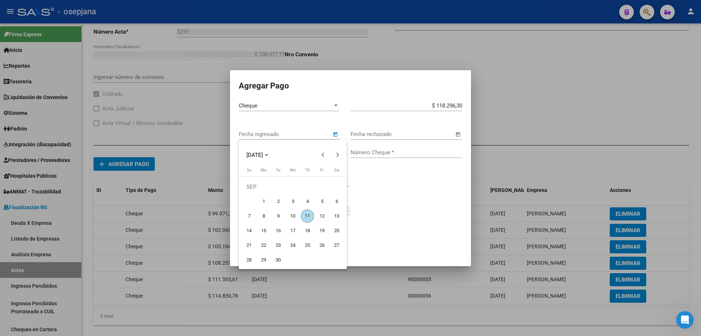
click at [296, 213] on span "10" at bounding box center [292, 215] width 13 height 13
type input "[DATE]"
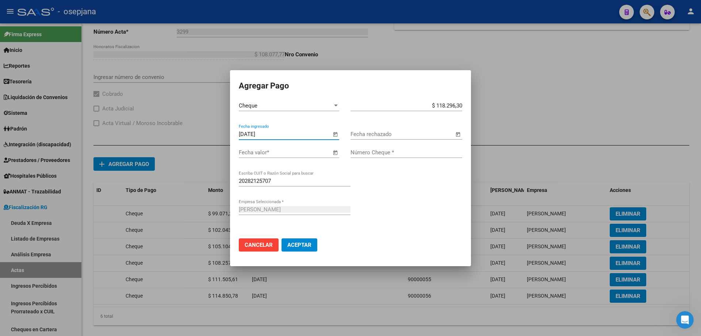
click at [293, 151] on input "Fecha valor *" at bounding box center [285, 152] width 92 height 7
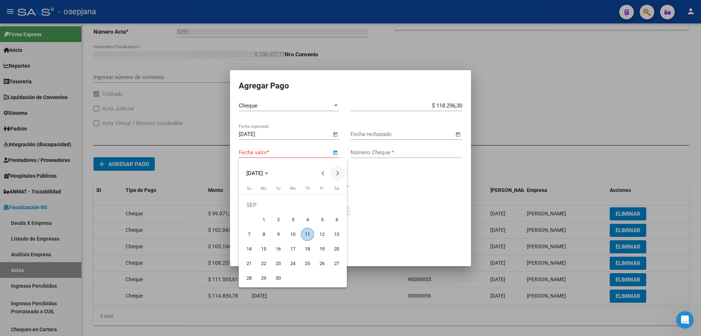
click at [339, 174] on span "Next month" at bounding box center [337, 173] width 15 height 15
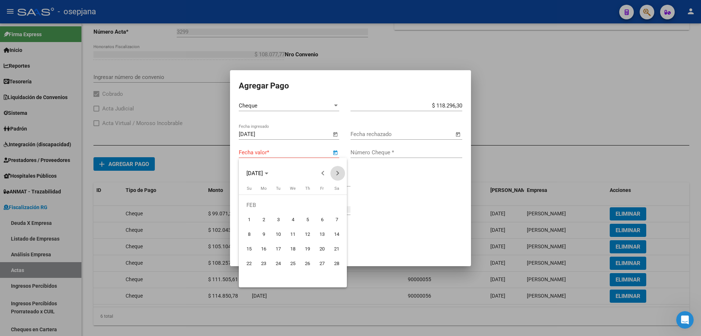
click at [339, 174] on span "Next month" at bounding box center [337, 173] width 15 height 15
click at [265, 276] on span "30" at bounding box center [263, 277] width 13 height 13
type input "[DATE]"
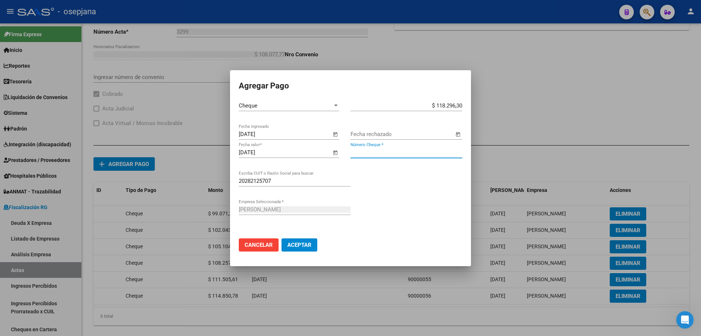
click at [374, 150] on input "Número Cheque *" at bounding box center [406, 152] width 112 height 7
type input "90000057"
click at [281, 238] on button "Aceptar" at bounding box center [299, 244] width 36 height 13
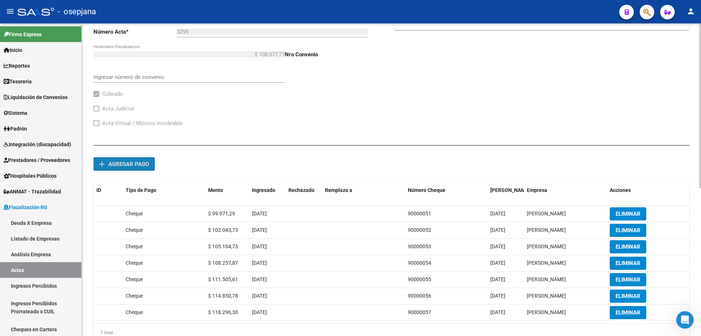
click at [140, 164] on span "Agregar pago" at bounding box center [128, 164] width 41 height 7
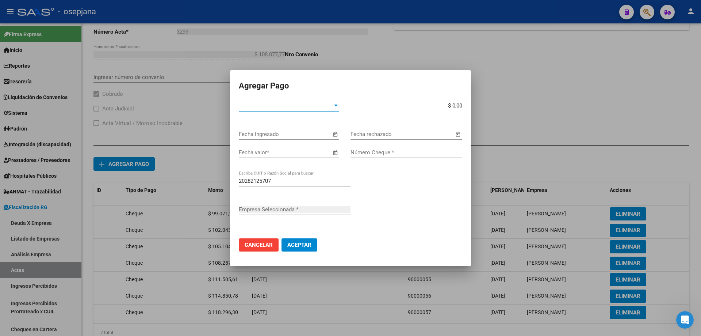
type input "[PERSON_NAME]"
click at [284, 105] on span "Tipo de Pago *" at bounding box center [286, 105] width 94 height 7
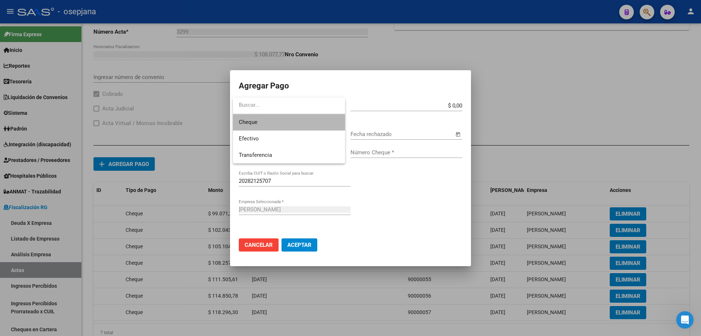
click at [281, 121] on span "Cheque" at bounding box center [289, 122] width 100 height 16
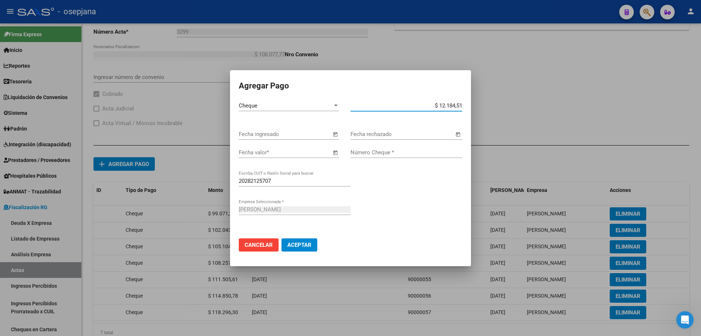
type input "$ 121.845,19"
click at [323, 131] on input "Fecha ingresado" at bounding box center [285, 134] width 92 height 7
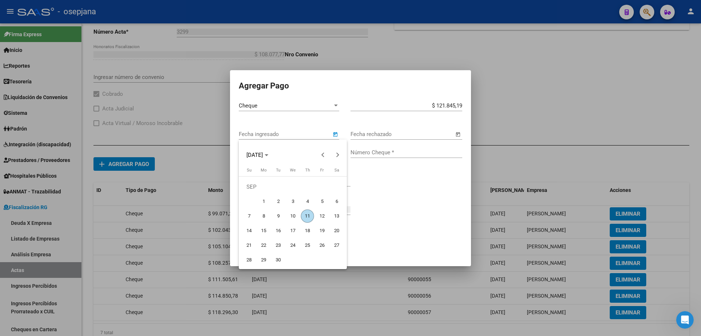
click at [292, 217] on span "10" at bounding box center [292, 215] width 13 height 13
type input "[DATE]"
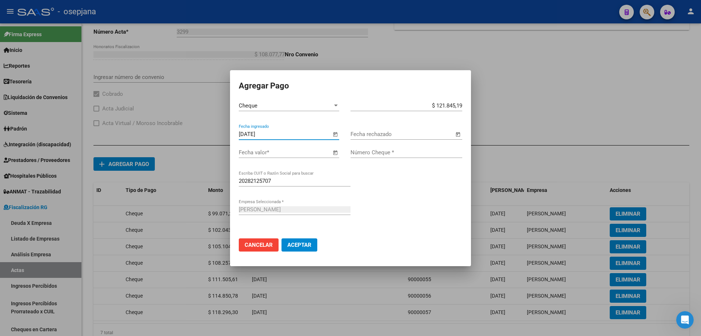
click at [315, 155] on input "Fecha valor *" at bounding box center [285, 152] width 92 height 7
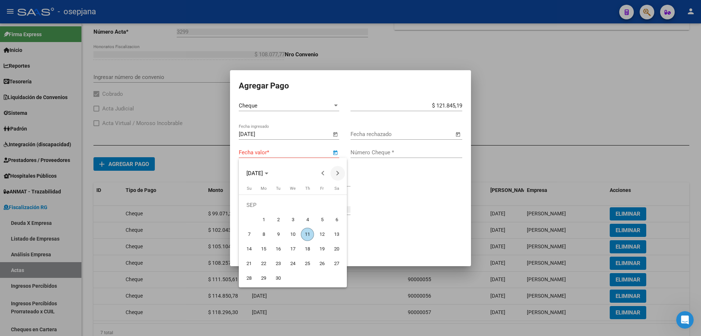
click at [337, 171] on button "Next month" at bounding box center [337, 173] width 15 height 15
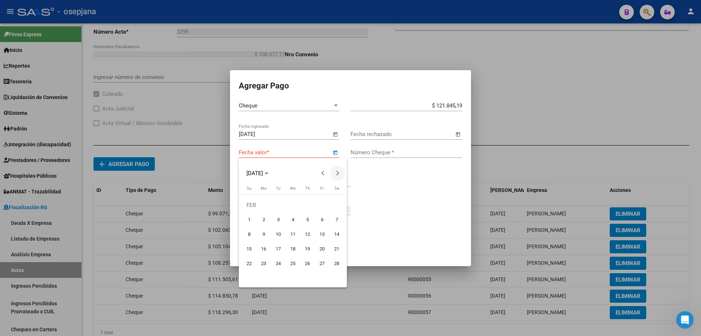
click at [337, 171] on button "Next month" at bounding box center [337, 173] width 15 height 15
click at [264, 275] on span "30" at bounding box center [263, 277] width 13 height 13
type input "[DATE]"
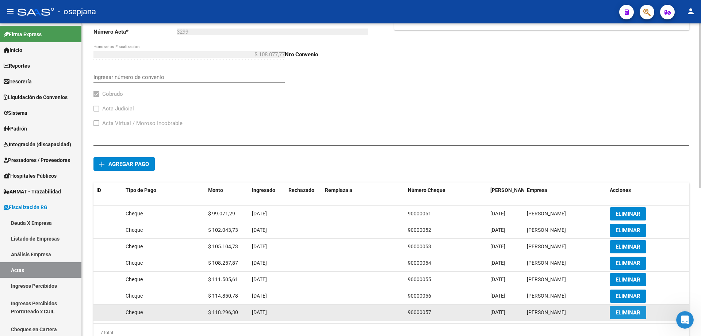
click at [619, 312] on span "ELIMINAR" at bounding box center [628, 312] width 25 height 7
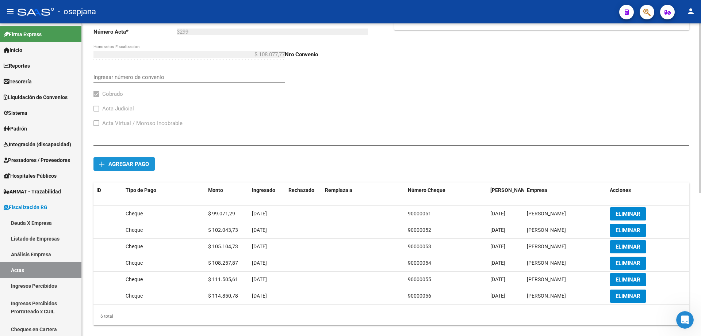
click at [139, 160] on button "add Agregar pago" at bounding box center [123, 164] width 61 height 14
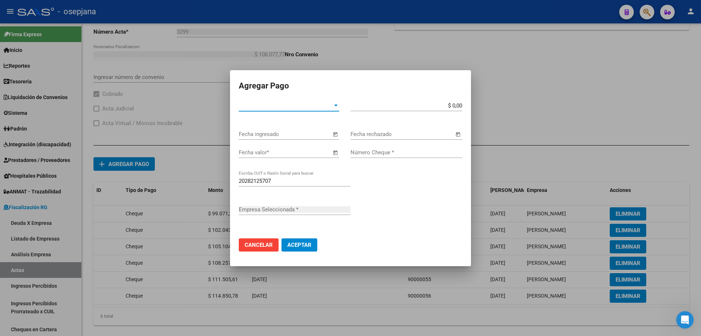
type input "[PERSON_NAME]"
click at [256, 106] on span "Tipo de Pago *" at bounding box center [286, 105] width 94 height 7
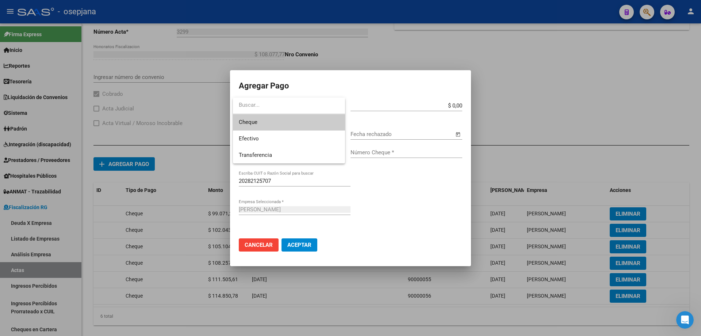
click at [274, 124] on span "Cheque" at bounding box center [289, 122] width 100 height 16
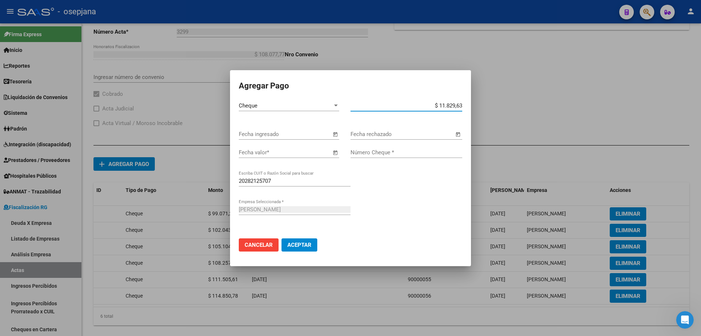
type input "$ 118.296,30"
click at [301, 136] on input "Fecha ingresado" at bounding box center [285, 134] width 92 height 7
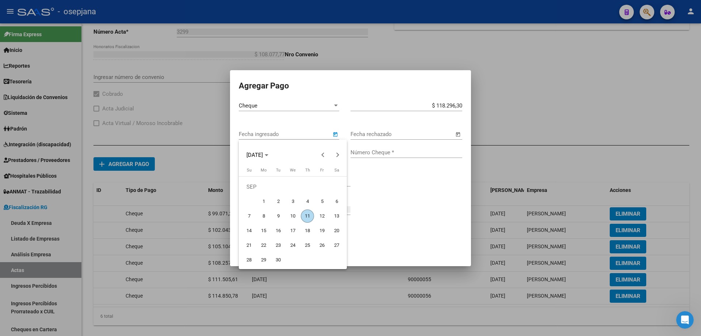
click at [294, 214] on span "10" at bounding box center [292, 215] width 13 height 13
type input "[DATE]"
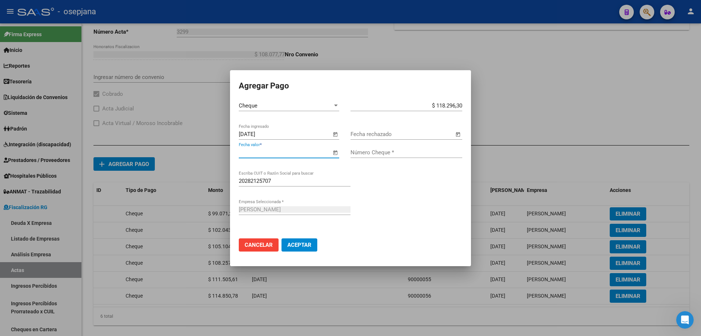
click at [298, 153] on input "Fecha valor *" at bounding box center [285, 152] width 92 height 7
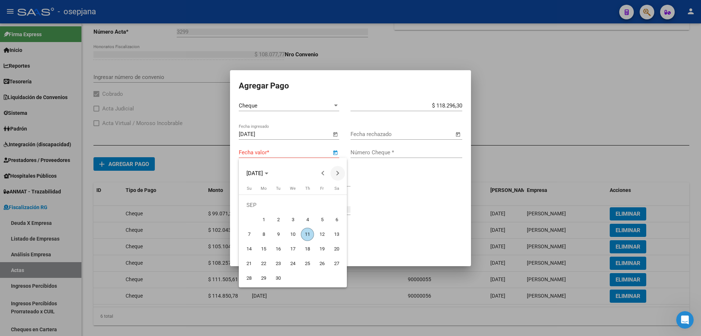
click at [334, 174] on span "Next month" at bounding box center [337, 173] width 15 height 15
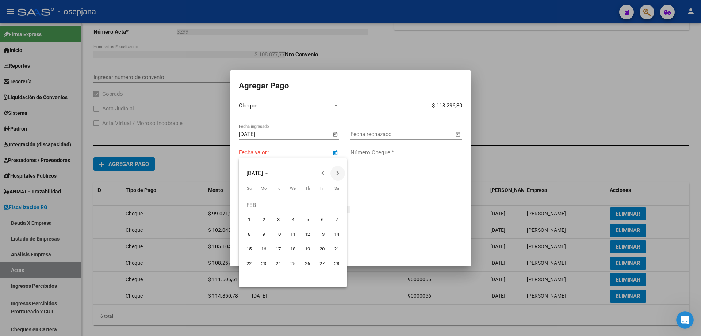
click at [337, 174] on button "Next month" at bounding box center [337, 173] width 15 height 15
click at [264, 218] on span "2" at bounding box center [263, 219] width 13 height 13
type input "[DATE]"
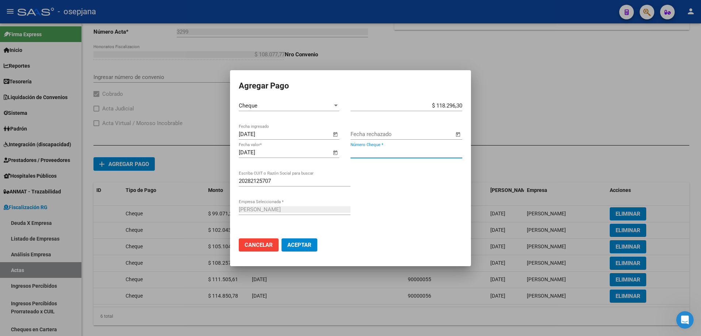
click at [368, 152] on input "Número Cheque *" at bounding box center [406, 152] width 112 height 7
type input "90000056"
click at [281, 238] on button "Aceptar" at bounding box center [299, 244] width 36 height 13
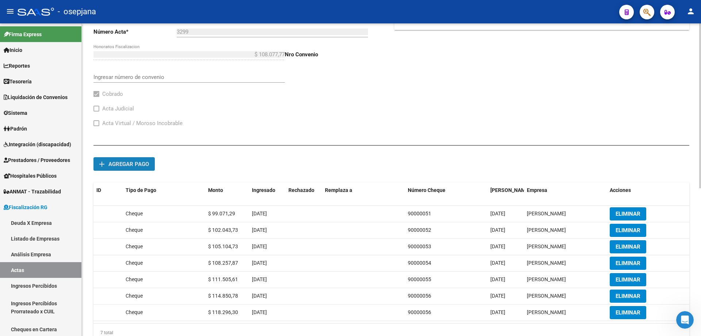
click at [147, 160] on span "add Agregar pago" at bounding box center [124, 163] width 50 height 7
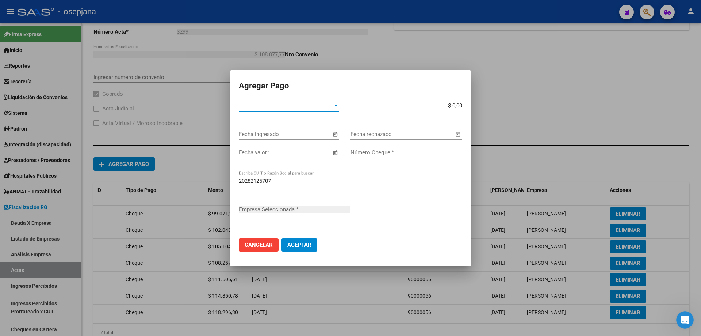
type input "[PERSON_NAME]"
click at [284, 104] on span "Tipo de Pago *" at bounding box center [286, 105] width 94 height 7
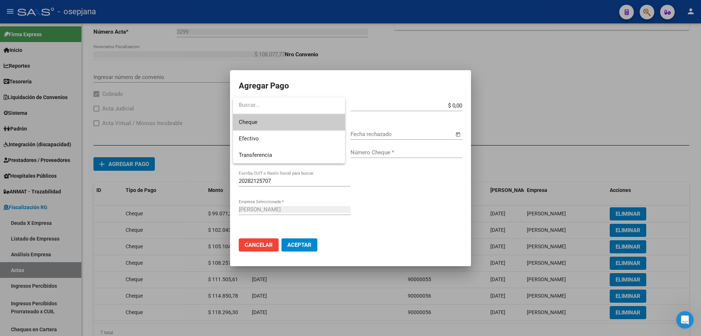
click at [282, 123] on span "Cheque" at bounding box center [289, 122] width 100 height 16
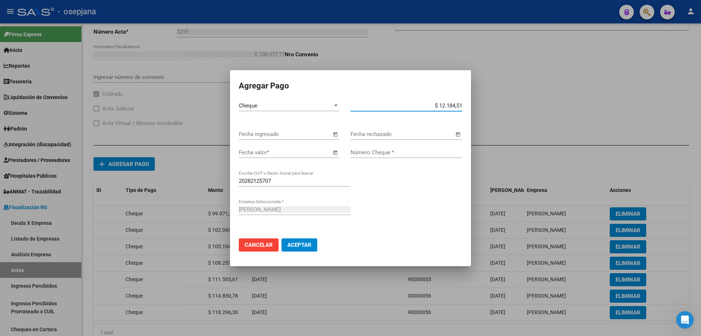
type input "$ 121.845,19"
click at [310, 136] on input "Fecha ingresado" at bounding box center [285, 134] width 92 height 7
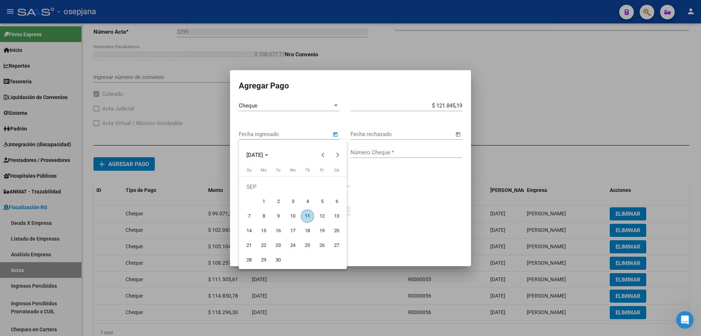
click at [291, 215] on span "10" at bounding box center [292, 215] width 13 height 13
type input "[DATE]"
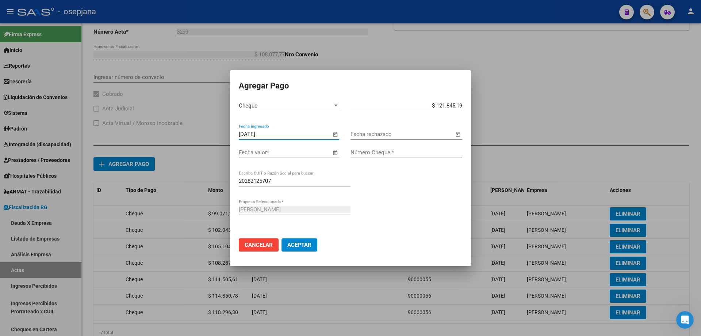
click at [304, 150] on input "Fecha valor *" at bounding box center [285, 152] width 92 height 7
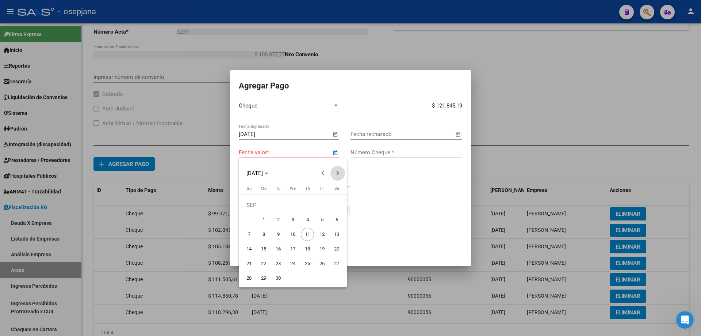
click at [334, 173] on span "Next month" at bounding box center [337, 173] width 15 height 15
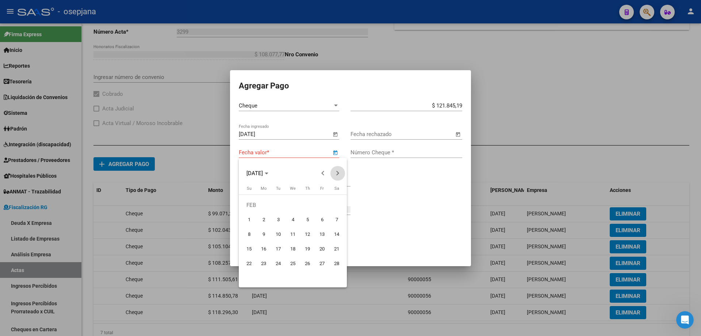
click at [334, 173] on span "Next month" at bounding box center [337, 173] width 15 height 15
click at [263, 275] on span "30" at bounding box center [263, 277] width 13 height 13
type input "[DATE]"
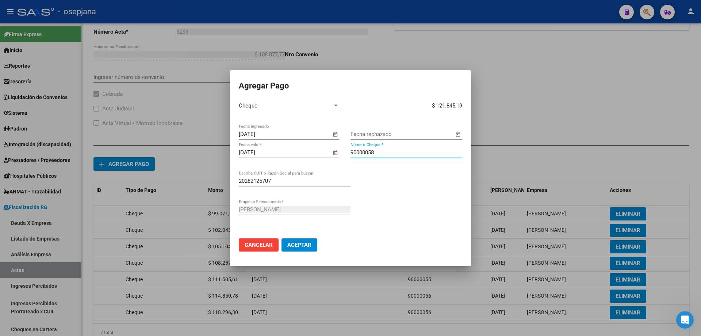
type input "90000058"
click at [281, 238] on button "Aceptar" at bounding box center [299, 244] width 36 height 13
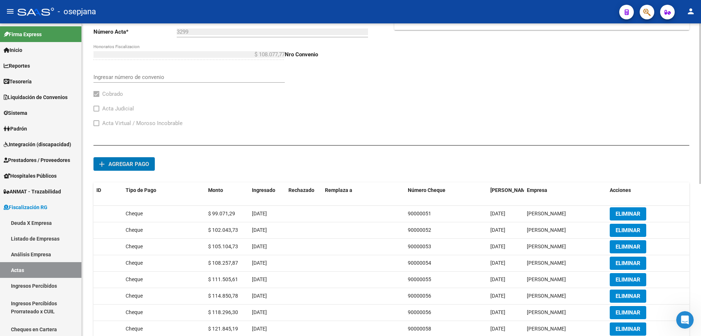
click at [120, 162] on span "Agregar pago" at bounding box center [128, 164] width 41 height 7
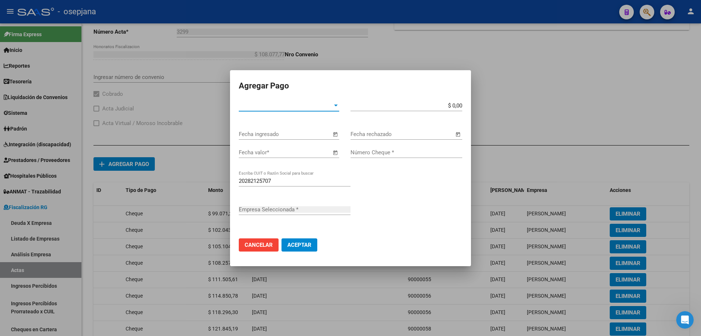
type input "[PERSON_NAME]"
click at [278, 104] on span "Tipo de Pago *" at bounding box center [286, 105] width 94 height 7
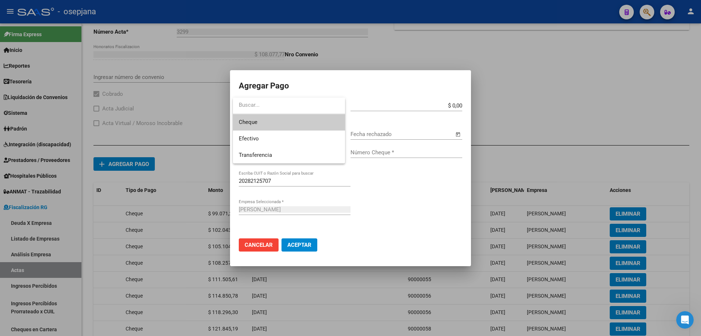
click at [267, 124] on span "Cheque" at bounding box center [289, 122] width 100 height 16
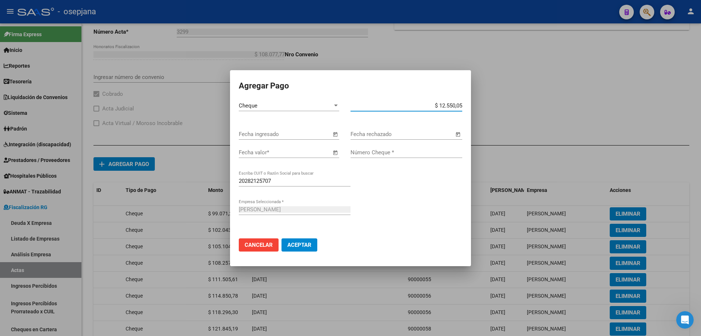
type input "$ 125.500,55"
click at [280, 132] on input "Fecha ingresado" at bounding box center [285, 134] width 92 height 7
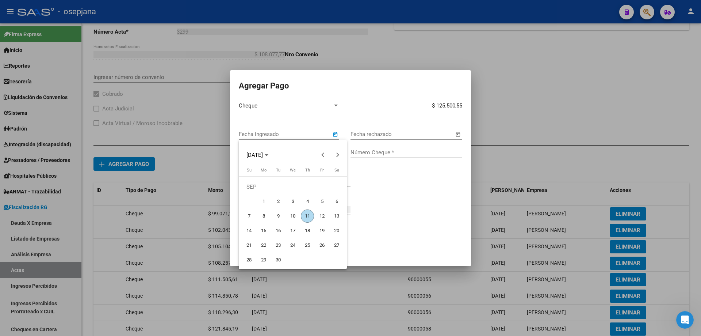
click at [292, 214] on span "10" at bounding box center [292, 215] width 13 height 13
type input "[DATE]"
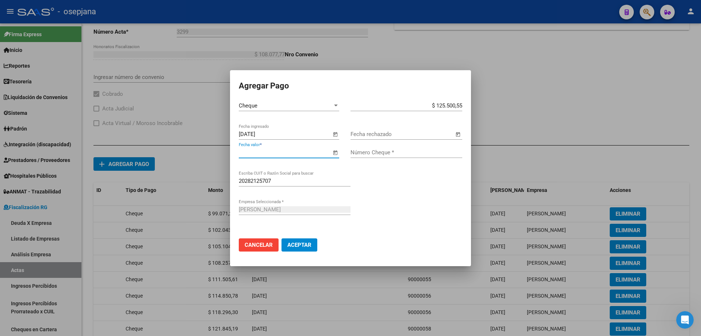
click at [286, 153] on input "Fecha valor *" at bounding box center [285, 152] width 92 height 7
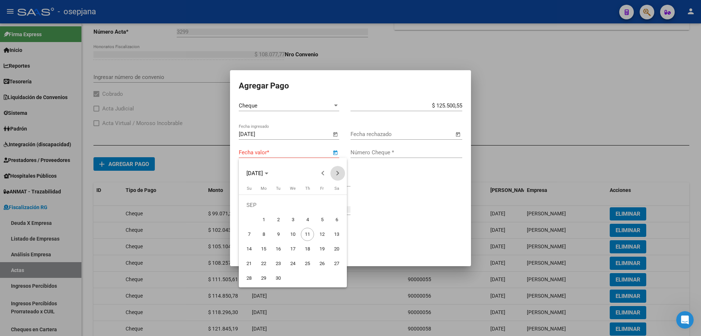
click at [338, 175] on span "Next month" at bounding box center [337, 173] width 15 height 15
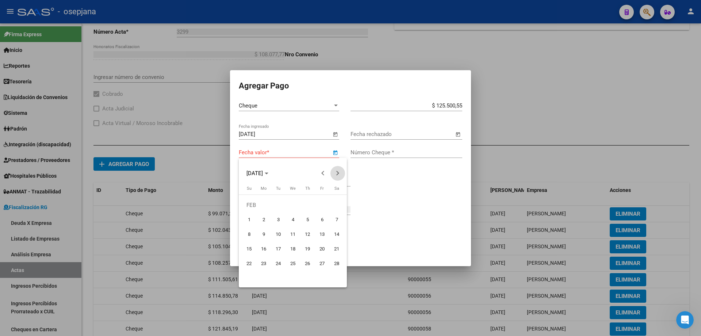
click at [338, 175] on span "Next month" at bounding box center [337, 173] width 15 height 15
drag, startPoint x: 265, startPoint y: 262, endPoint x: 331, endPoint y: 211, distance: 83.6
click at [265, 262] on span "27" at bounding box center [263, 263] width 13 height 13
type input "[DATE]"
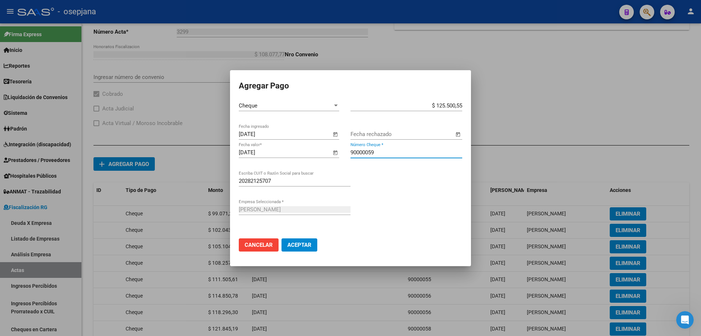
type input "90000059"
click at [281, 238] on button "Aceptar" at bounding box center [299, 244] width 36 height 13
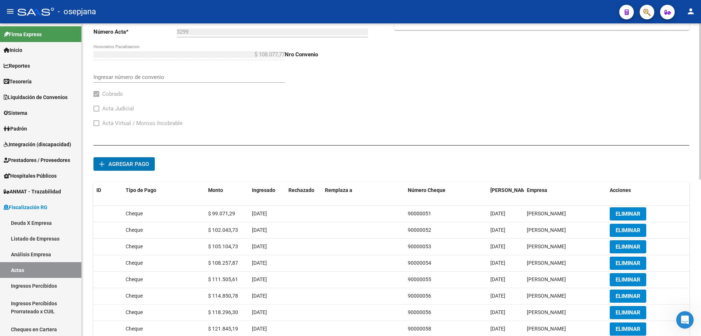
click at [135, 166] on span "Agregar pago" at bounding box center [128, 164] width 41 height 7
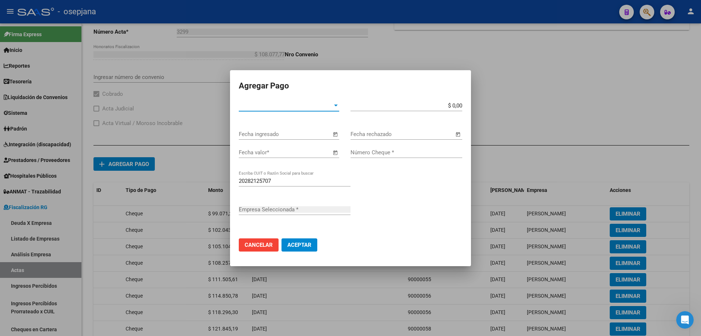
type input "[PERSON_NAME]"
click at [288, 107] on span "Tipo de Pago *" at bounding box center [286, 105] width 94 height 7
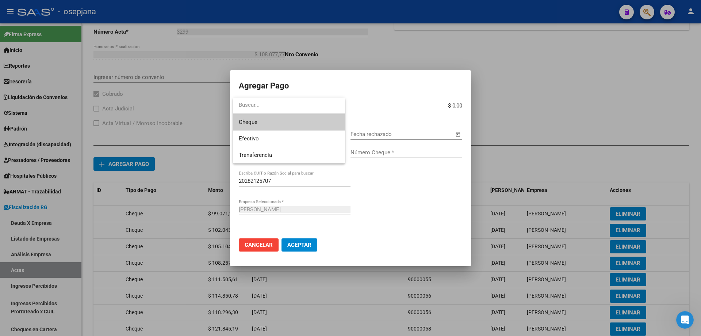
click at [287, 127] on span "Cheque" at bounding box center [289, 122] width 100 height 16
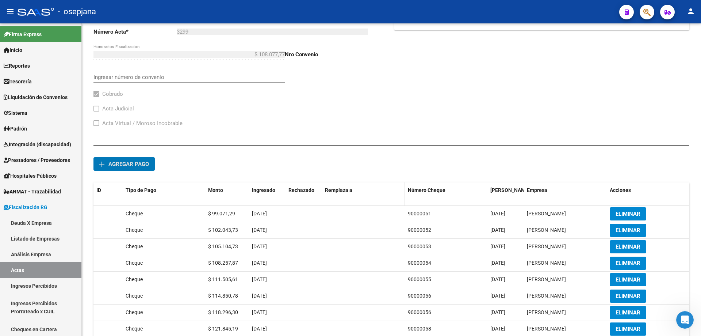
scroll to position [313, 0]
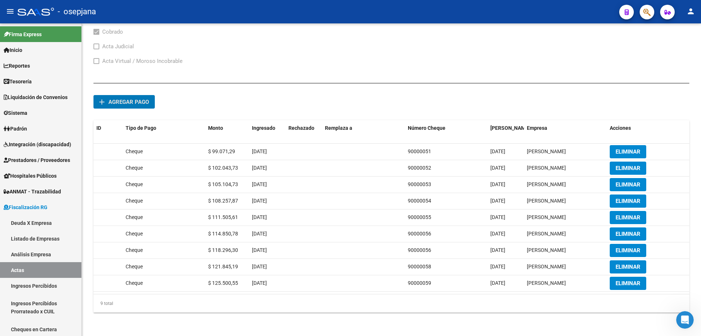
click at [144, 99] on span "Agregar pago" at bounding box center [128, 102] width 41 height 7
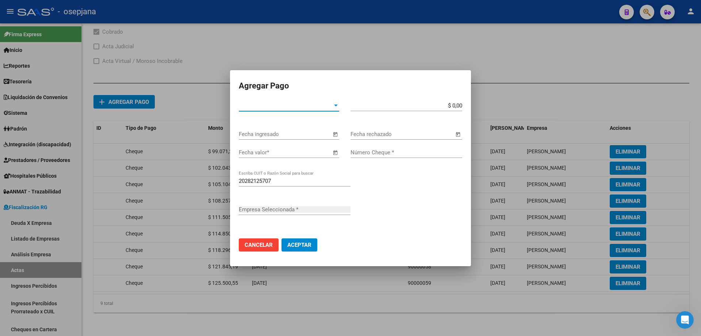
type input "[PERSON_NAME]"
click at [277, 105] on span "Tipo de Pago *" at bounding box center [286, 105] width 94 height 7
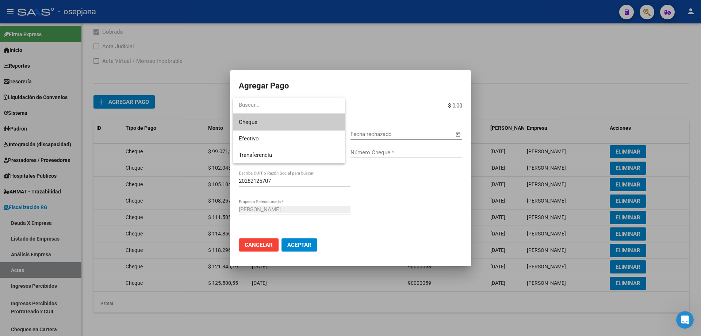
click at [282, 123] on span "Cheque" at bounding box center [289, 122] width 100 height 16
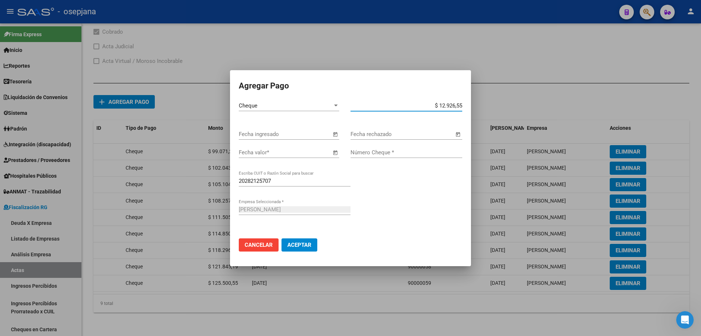
type input "$ 129.265,56"
click at [257, 130] on div "Fecha ingresado" at bounding box center [285, 134] width 92 height 11
click at [290, 131] on input "Fecha ingresado" at bounding box center [285, 134] width 92 height 7
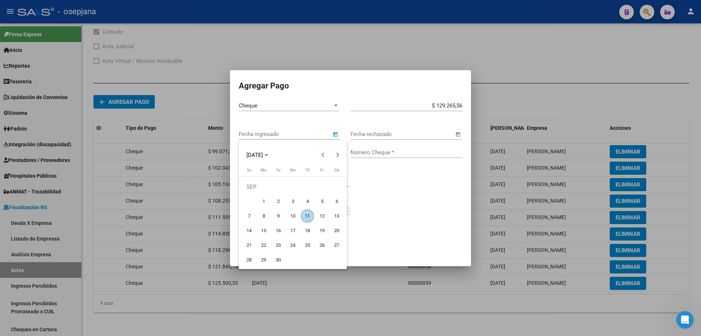
click at [292, 215] on span "10" at bounding box center [292, 215] width 13 height 13
type input "[DATE]"
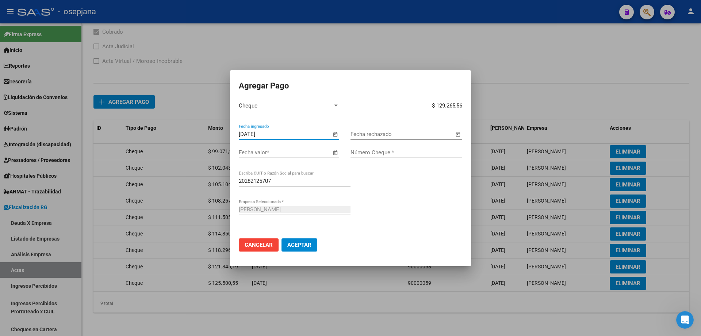
click at [302, 151] on input "Fecha valor *" at bounding box center [285, 152] width 92 height 7
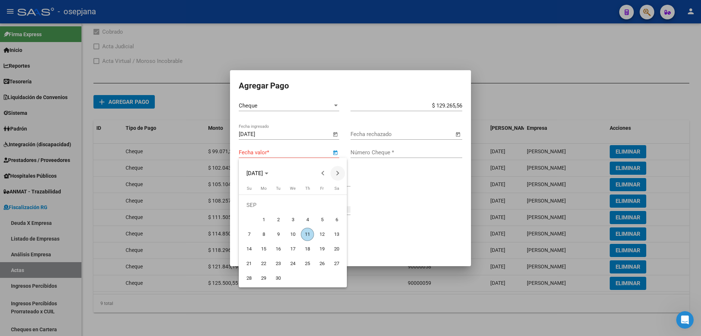
click at [338, 175] on span "Next month" at bounding box center [337, 173] width 15 height 15
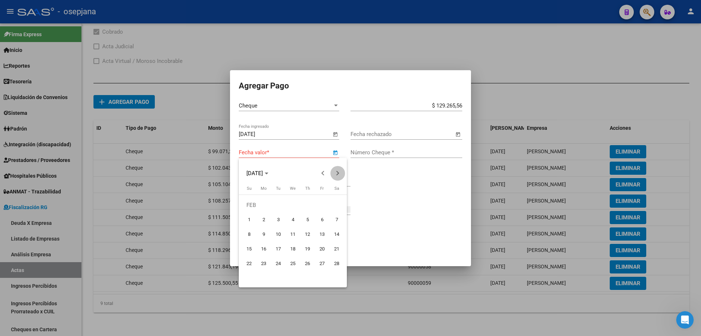
click at [338, 175] on span "Next month" at bounding box center [337, 173] width 15 height 15
click at [334, 171] on span "Next month" at bounding box center [337, 173] width 15 height 15
click at [266, 261] on span "25" at bounding box center [263, 263] width 13 height 13
type input "[DATE]"
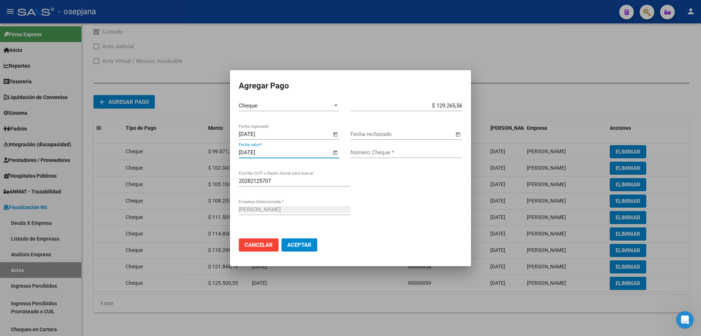
click at [376, 152] on input "Número Cheque *" at bounding box center [406, 152] width 112 height 7
type input "90000060"
click at [281, 238] on button "Aceptar" at bounding box center [299, 244] width 36 height 13
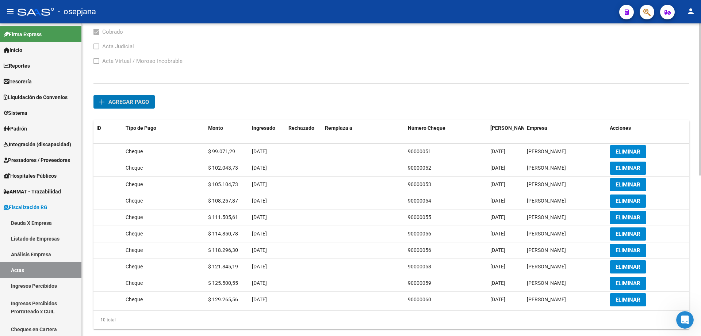
scroll to position [329, 0]
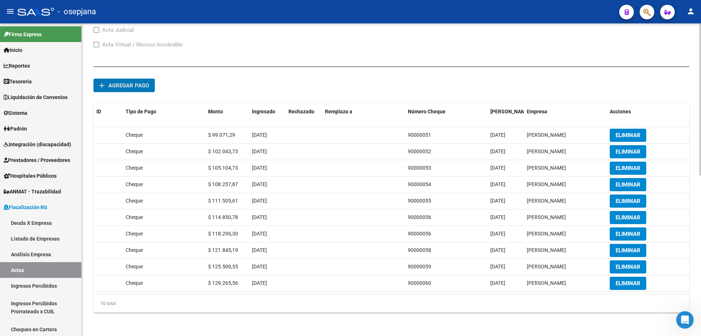
click at [145, 81] on button "add Agregar pago" at bounding box center [123, 85] width 61 height 14
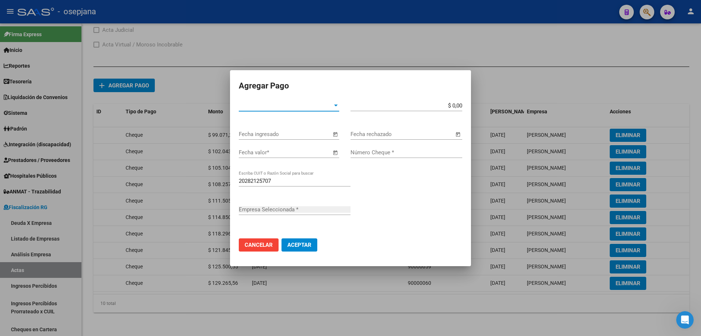
type input "[PERSON_NAME]"
click at [267, 108] on span "Tipo de Pago *" at bounding box center [286, 105] width 94 height 7
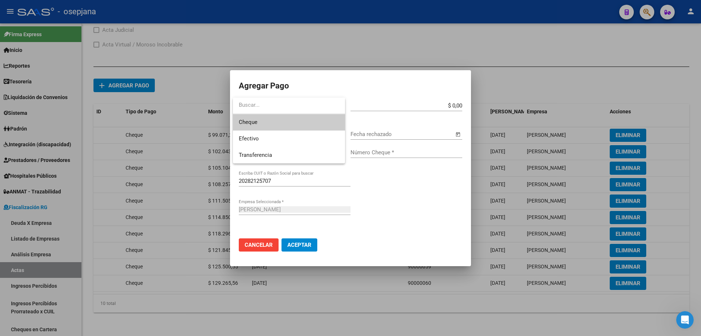
click at [272, 121] on span "Cheque" at bounding box center [289, 122] width 100 height 16
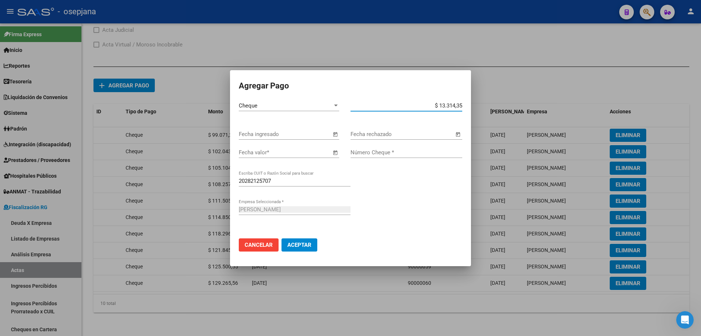
type input "$ 133.143,53"
click at [298, 137] on input "Fecha ingresado" at bounding box center [285, 134] width 92 height 7
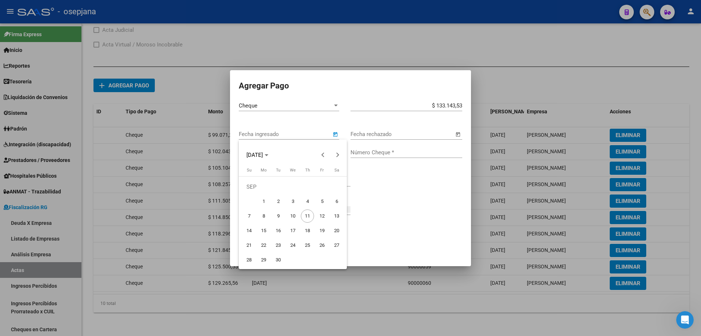
click at [292, 216] on span "10" at bounding box center [292, 215] width 13 height 13
type input "[DATE]"
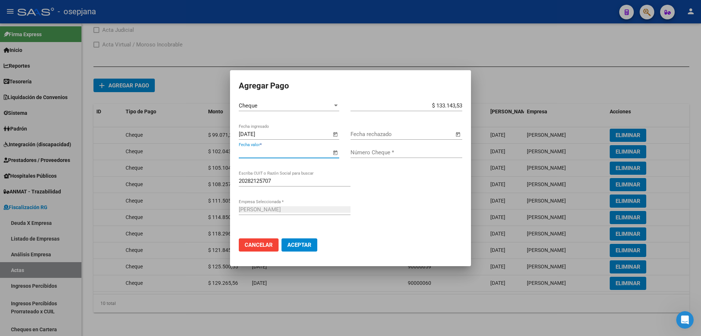
click at [286, 152] on input "Fecha valor *" at bounding box center [285, 152] width 92 height 7
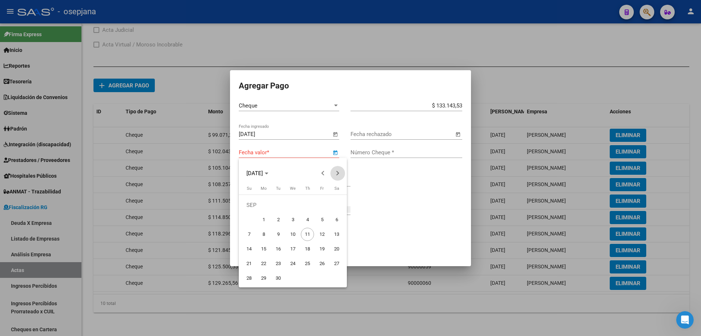
click at [334, 173] on span "Next month" at bounding box center [337, 173] width 15 height 15
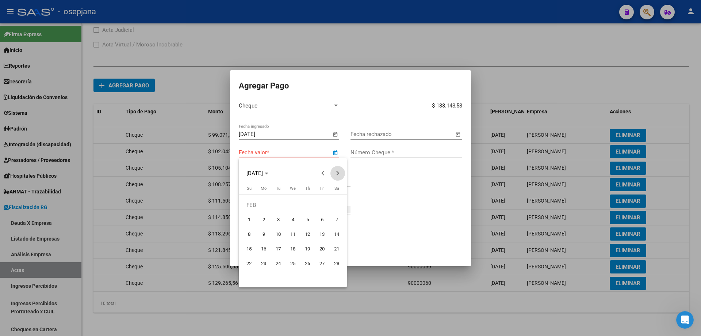
click at [334, 173] on span "Next month" at bounding box center [337, 173] width 15 height 15
click at [279, 218] on span "2" at bounding box center [278, 219] width 13 height 13
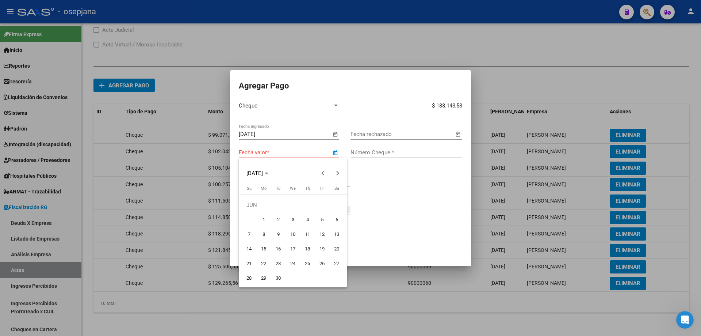
type input "[DATE]"
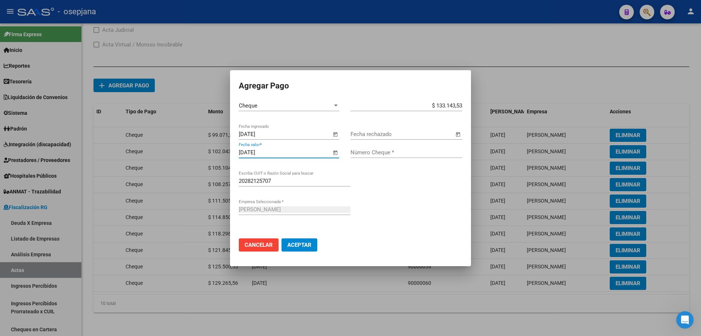
click at [366, 152] on input "Número Cheque *" at bounding box center [406, 152] width 112 height 7
type input "90000062"
click at [281, 238] on button "Aceptar" at bounding box center [299, 244] width 36 height 13
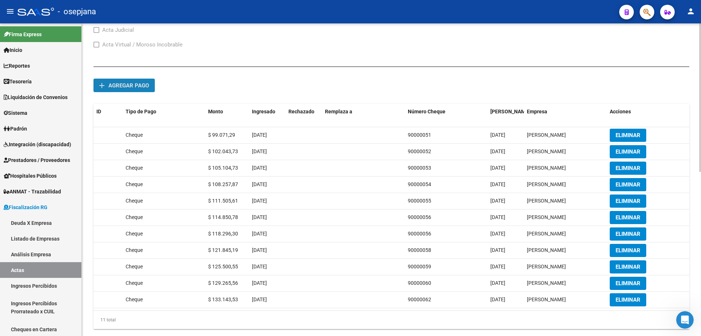
click at [148, 85] on span "Agregar pago" at bounding box center [128, 85] width 41 height 7
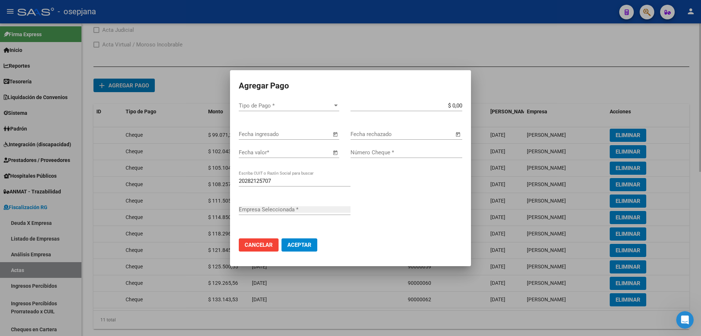
type input "[PERSON_NAME]"
click at [247, 106] on span "Tipo de Pago *" at bounding box center [286, 105] width 94 height 7
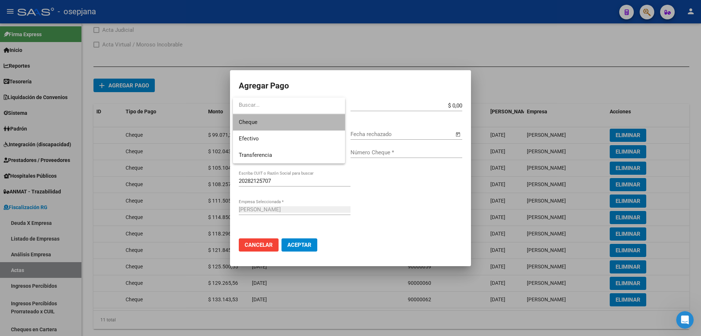
click at [260, 120] on span "Cheque" at bounding box center [289, 122] width 100 height 16
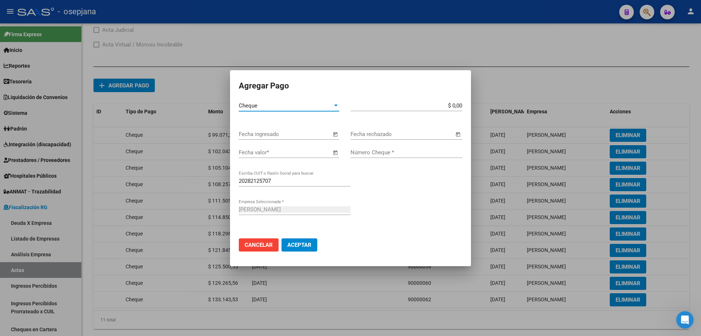
click at [422, 105] on input "$ 0,00" at bounding box center [406, 105] width 112 height 7
type input "$ 137.137,83"
click at [337, 134] on span "Open calendar" at bounding box center [335, 135] width 18 height 18
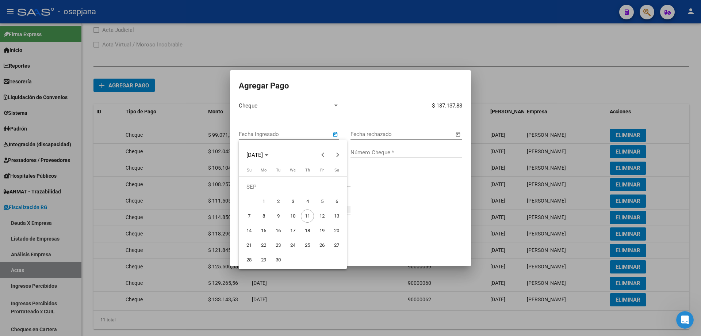
click at [293, 215] on span "10" at bounding box center [292, 215] width 13 height 13
type input "[DATE]"
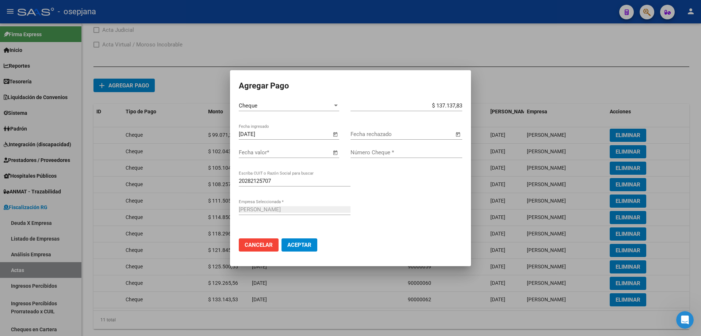
click at [296, 155] on input "Fecha valor *" at bounding box center [285, 152] width 92 height 7
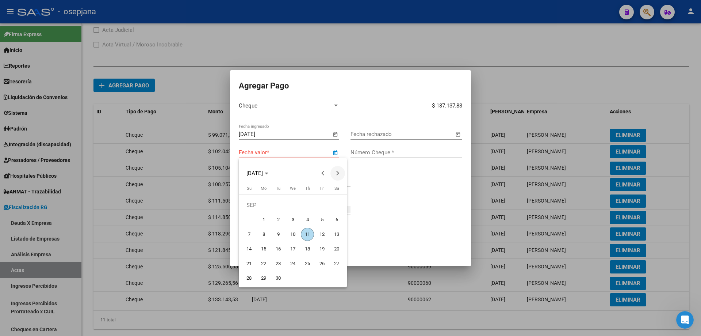
click at [337, 174] on button "Next month" at bounding box center [337, 173] width 15 height 15
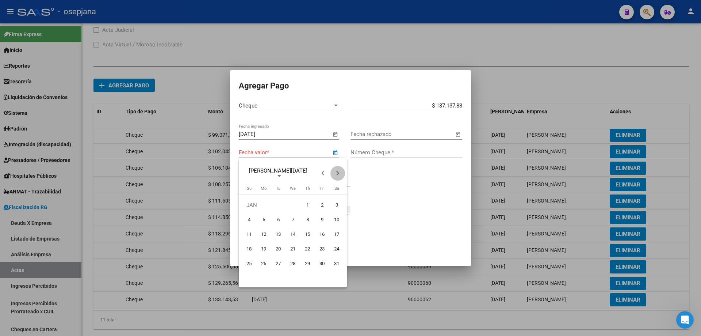
click at [337, 174] on button "Next month" at bounding box center [337, 173] width 15 height 15
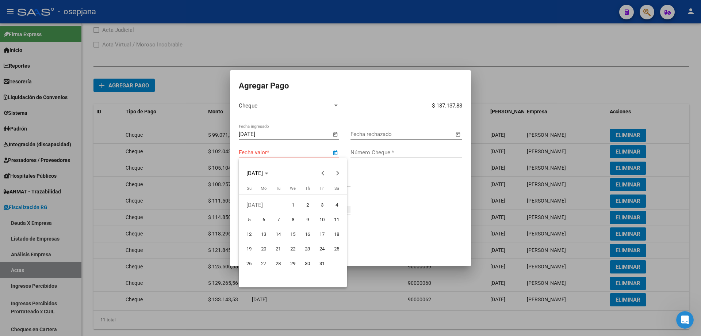
click at [263, 248] on span "20" at bounding box center [263, 248] width 13 height 13
type input "[DATE]"
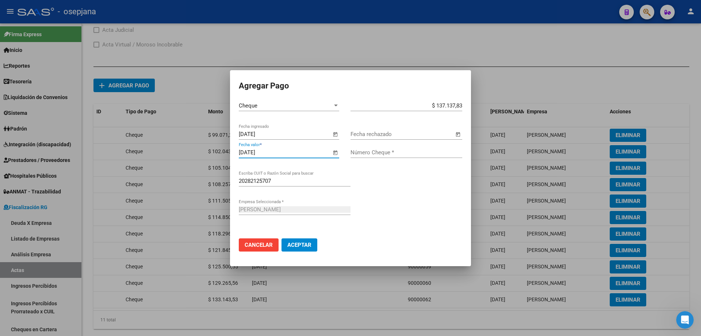
click at [373, 156] on div "Número Cheque *" at bounding box center [406, 152] width 112 height 11
type input "90000063"
click at [281, 238] on button "Aceptar" at bounding box center [299, 244] width 36 height 13
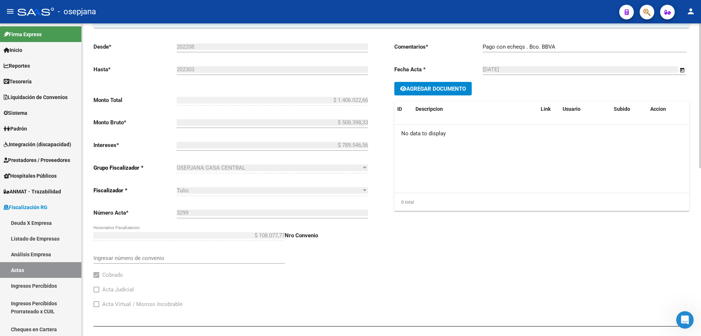
scroll to position [0, 0]
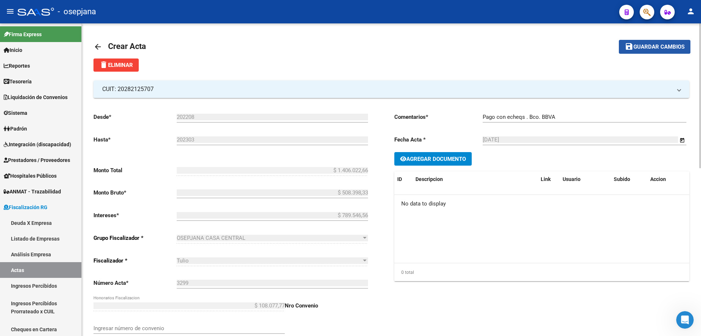
click at [671, 45] on span "Guardar cambios" at bounding box center [658, 47] width 51 height 7
click at [101, 47] on mat-icon "arrow_back" at bounding box center [97, 46] width 9 height 9
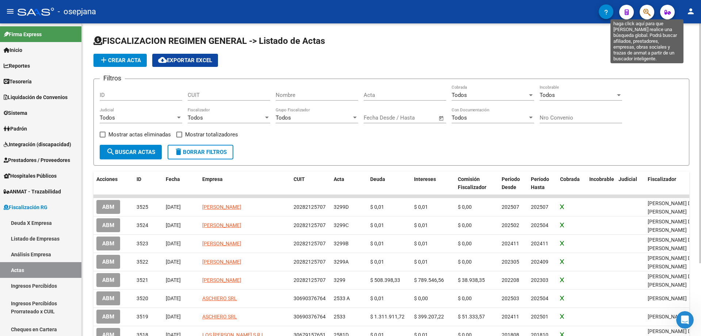
click at [650, 14] on icon "button" at bounding box center [646, 12] width 7 height 8
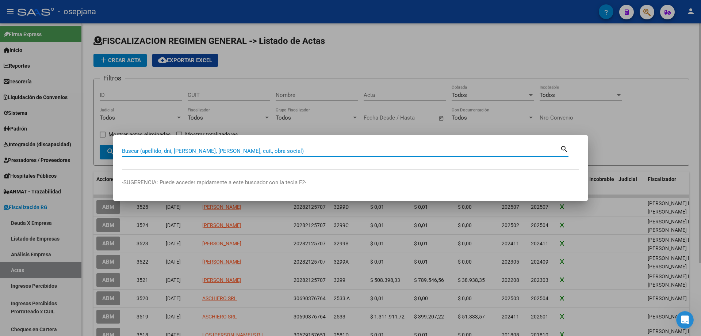
paste input "30-50110904-1"
type input "30501109041"
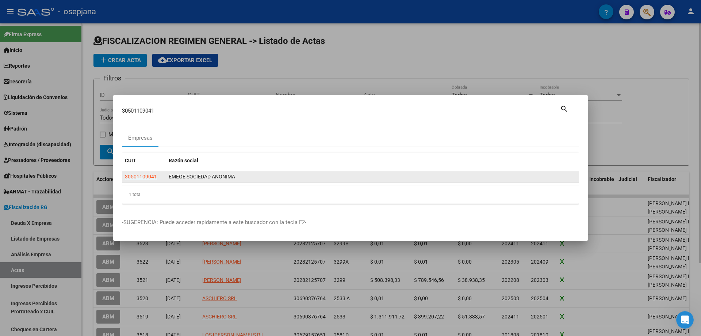
click at [152, 173] on app-link-go-to "30501109041" at bounding box center [141, 176] width 32 height 8
click at [150, 176] on span "30501109041" at bounding box center [141, 176] width 32 height 6
type textarea "30501109041"
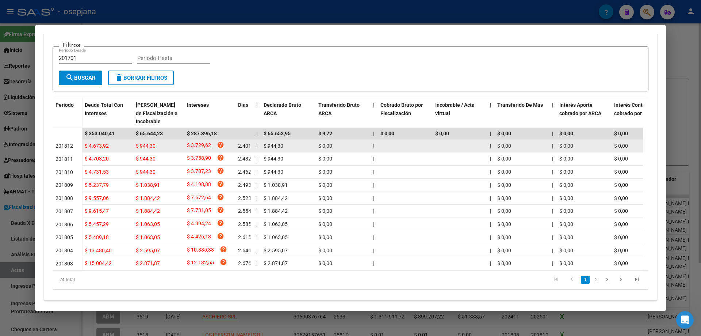
scroll to position [162, 0]
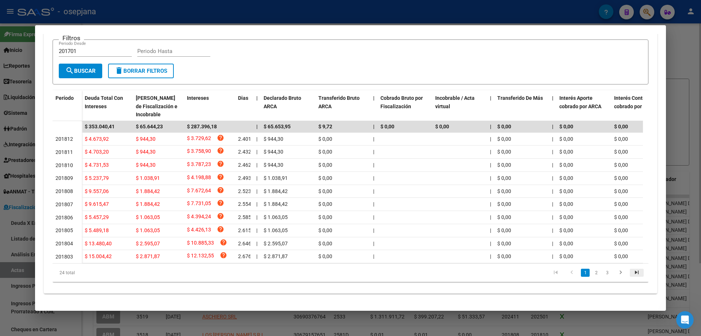
click at [632, 271] on icon "go to last page" at bounding box center [636, 273] width 9 height 9
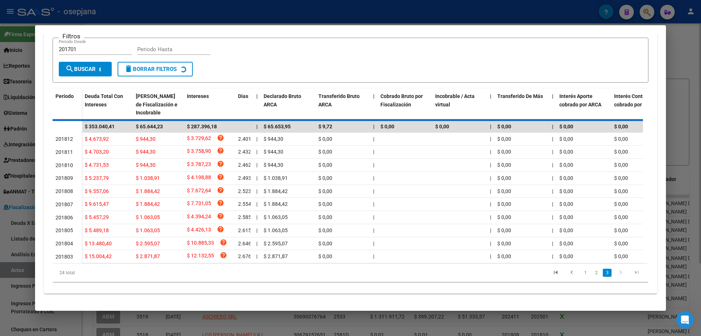
scroll to position [81, 0]
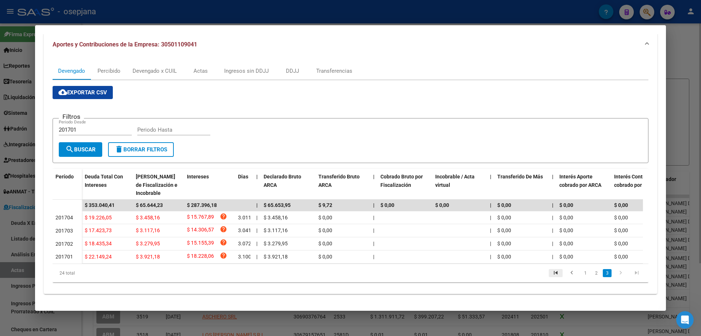
click at [551, 273] on icon "go to first page" at bounding box center [555, 273] width 9 height 9
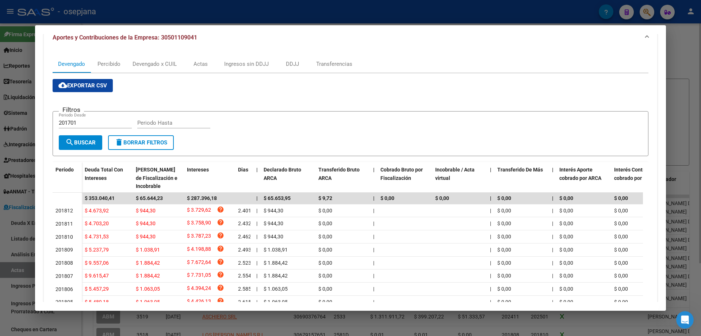
scroll to position [0, 0]
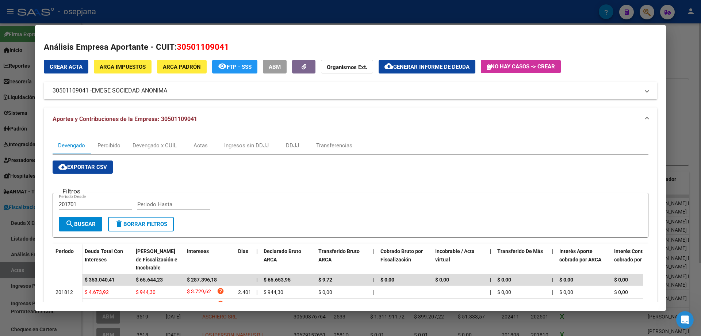
click at [426, 66] on span "Generar informe de deuda" at bounding box center [431, 67] width 76 height 7
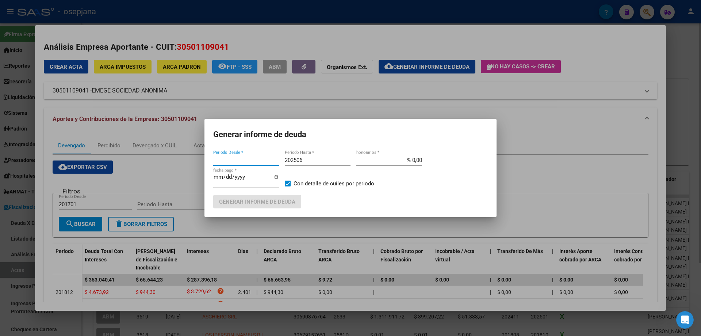
type input "201310"
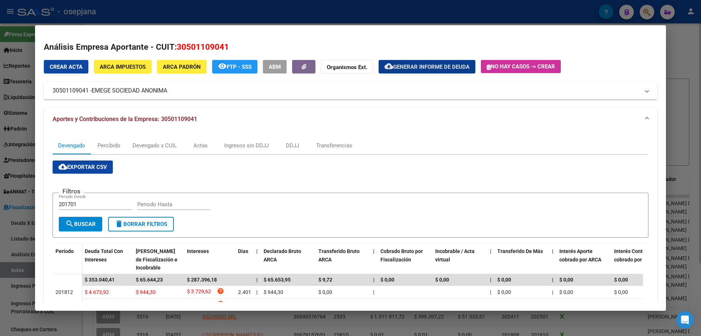
scroll to position [162, 0]
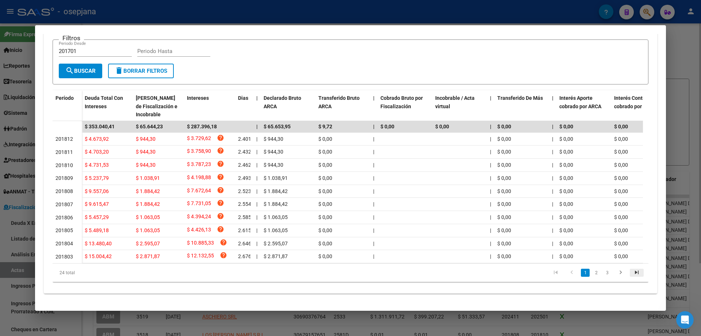
click at [632, 269] on icon "go to last page" at bounding box center [636, 273] width 9 height 9
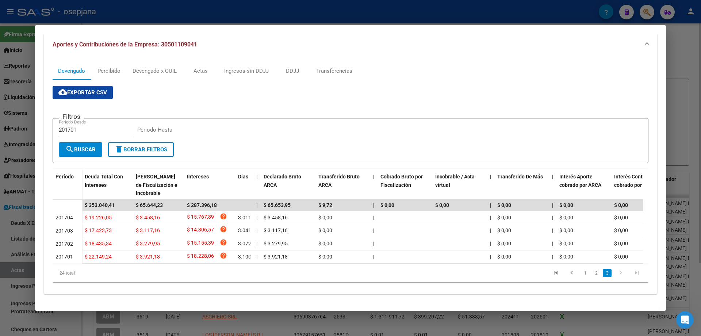
scroll to position [81, 0]
click at [551, 273] on icon "go to first page" at bounding box center [555, 273] width 9 height 9
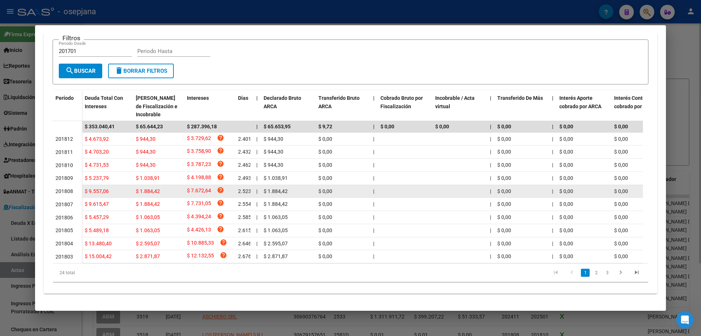
scroll to position [0, 0]
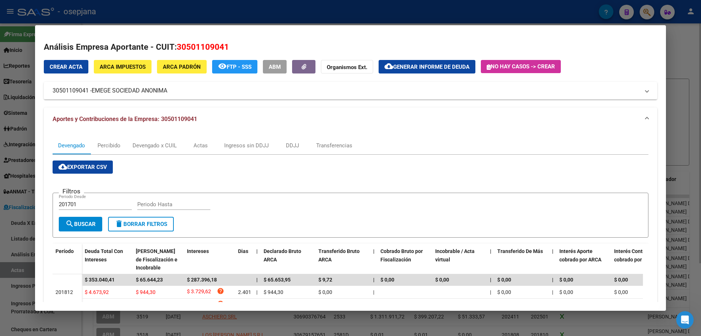
click at [376, 76] on div "Crear Acta ARCA Impuestos ARCA Padrón remove_red_eye FTP - SSS ABM Organismos E…" at bounding box center [350, 79] width 613 height 39
click at [406, 66] on span "Generar informe de deuda" at bounding box center [431, 67] width 76 height 7
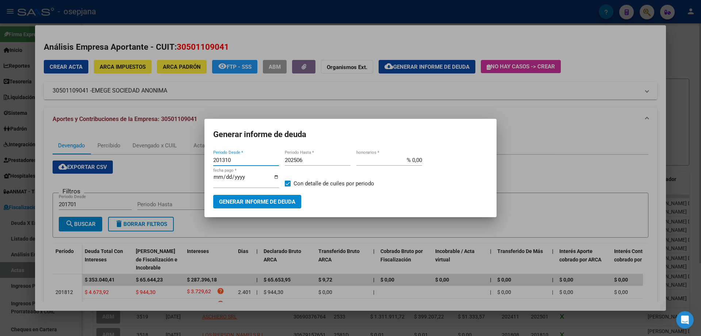
drag, startPoint x: 252, startPoint y: 157, endPoint x: 189, endPoint y: 158, distance: 63.5
click at [189, 158] on div "30501109041 Buscar (apellido, dni, cuil, nro traspaso, cuit, obra social) searc…" at bounding box center [350, 168] width 701 height 336
type input "201701"
click at [413, 158] on input "% 0,00" at bounding box center [389, 160] width 66 height 7
type input "% 6,00"
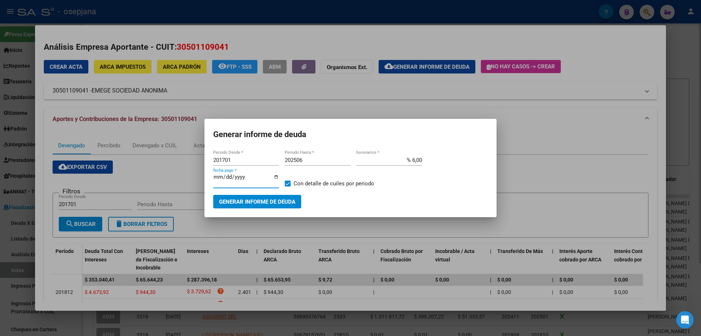
type input "[DATE]"
type input "0020-09-20"
type input "[DATE]"
click at [244, 205] on button "Generar informe de deuda" at bounding box center [257, 202] width 88 height 14
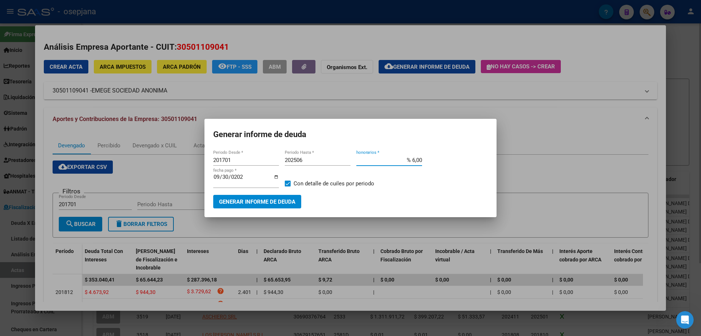
drag, startPoint x: 412, startPoint y: 159, endPoint x: 416, endPoint y: 159, distance: 4.0
click at [416, 159] on input "% 6,00" at bounding box center [389, 160] width 66 height 7
type input "% 10,00"
click at [255, 204] on span "Generar informe de deuda" at bounding box center [257, 201] width 76 height 7
click at [240, 175] on input "[DATE]" at bounding box center [246, 180] width 66 height 12
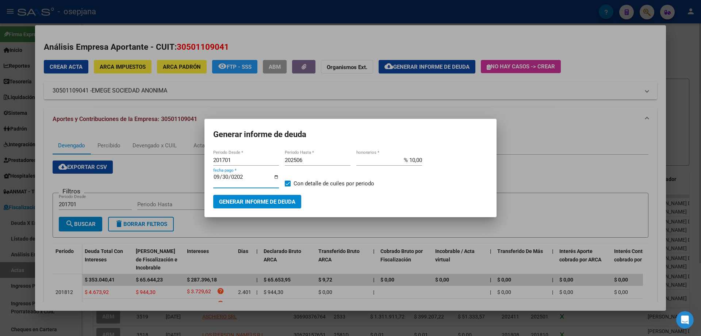
type input "[DATE]"
click at [264, 201] on span "Generar informe de deuda" at bounding box center [257, 201] width 76 height 7
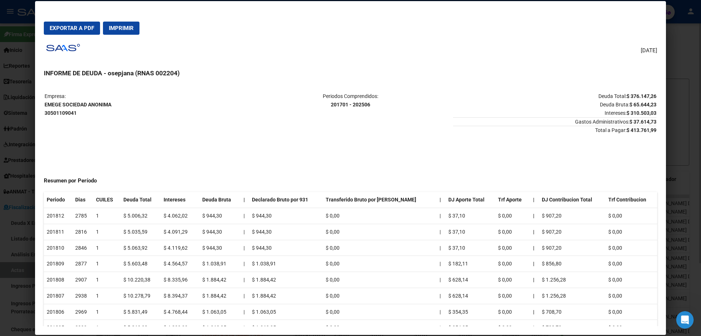
click at [21, 14] on div at bounding box center [350, 168] width 701 height 336
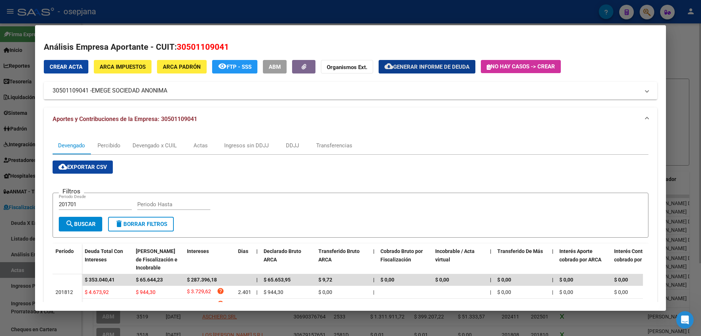
scroll to position [162, 0]
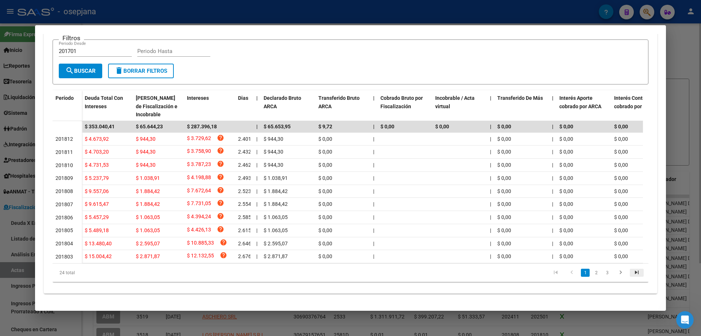
click at [632, 271] on icon "go to last page" at bounding box center [636, 273] width 9 height 9
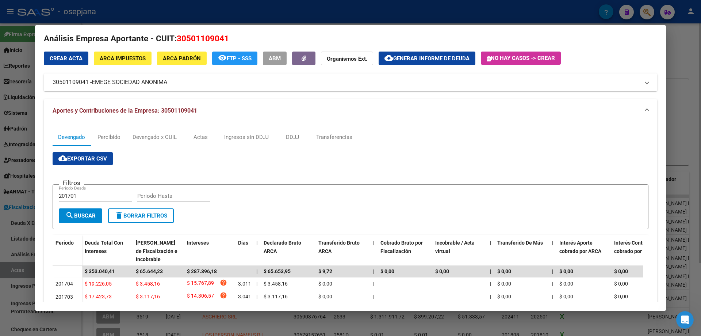
scroll to position [0, 0]
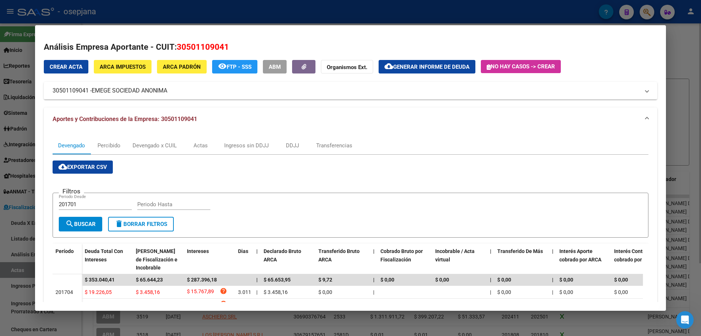
click at [141, 15] on div at bounding box center [350, 168] width 701 height 336
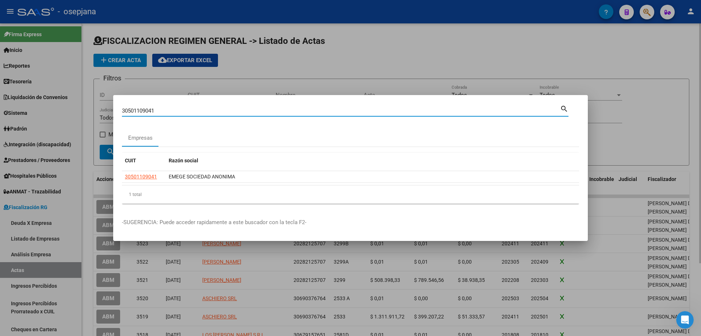
drag, startPoint x: 171, startPoint y: 111, endPoint x: 47, endPoint y: 111, distance: 124.1
click at [47, 111] on div "30501109041 Buscar (apellido, dni, cuil, nro traspaso, cuit, obra social) searc…" at bounding box center [350, 168] width 701 height 336
type input "30501109041"
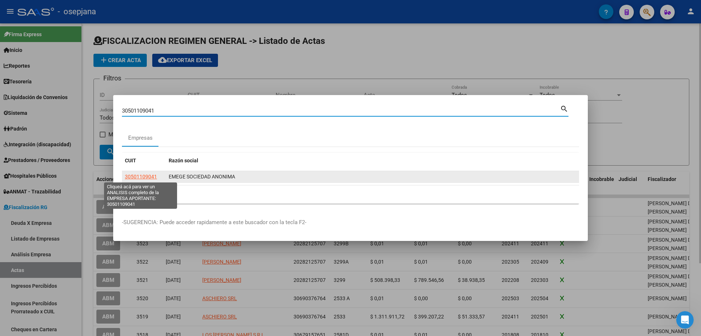
click at [133, 177] on span "30501109041" at bounding box center [141, 176] width 32 height 6
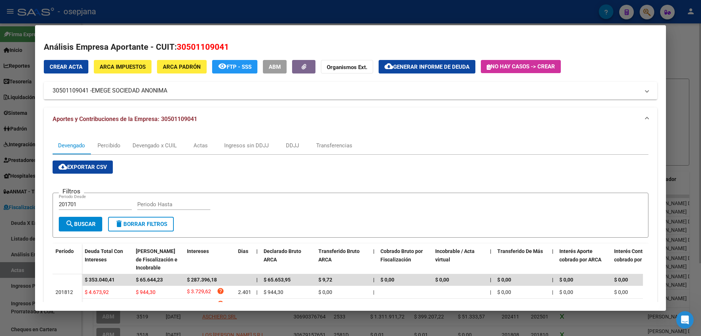
scroll to position [162, 0]
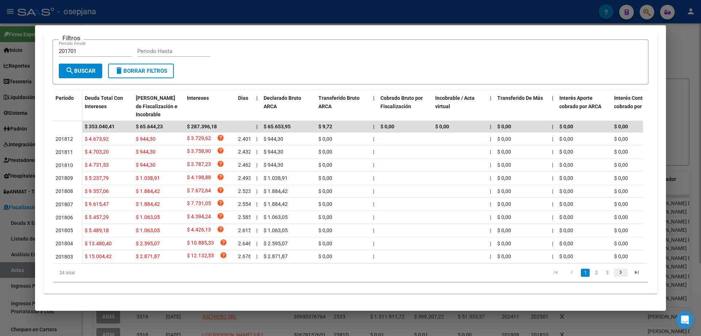
click at [616, 272] on icon "go to next page" at bounding box center [620, 273] width 9 height 9
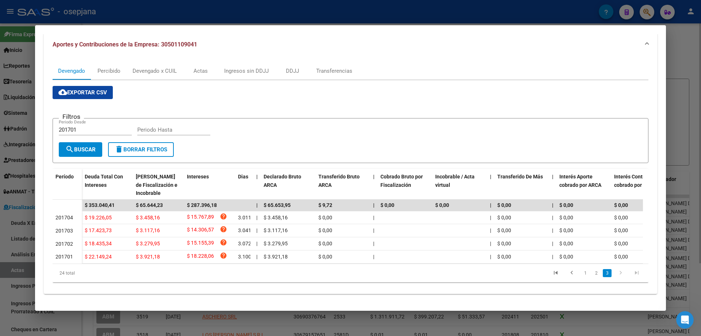
scroll to position [81, 0]
click at [616, 272] on icon "go to next page" at bounding box center [620, 273] width 9 height 9
click at [201, 68] on div "Actas" at bounding box center [201, 71] width 14 height 8
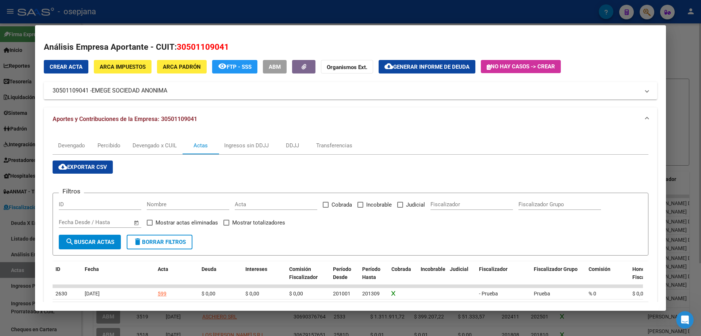
scroll to position [44, 0]
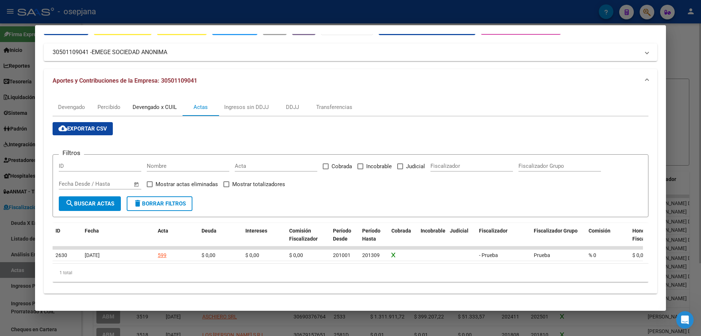
click at [164, 103] on div "Devengado x CUIL" at bounding box center [155, 107] width 44 height 8
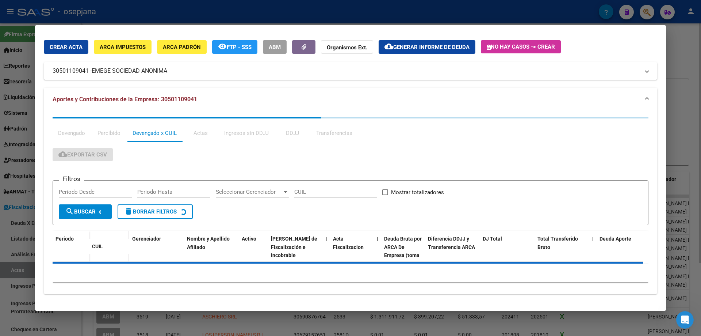
scroll to position [0, 0]
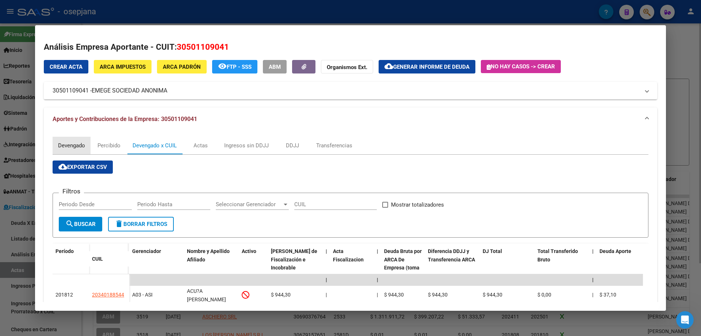
click at [76, 143] on div "Devengado" at bounding box center [71, 145] width 27 height 8
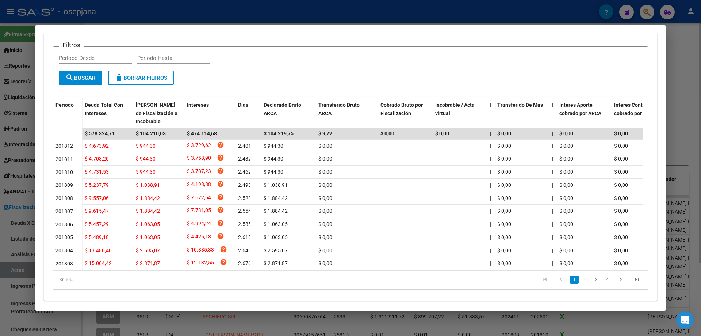
scroll to position [162, 0]
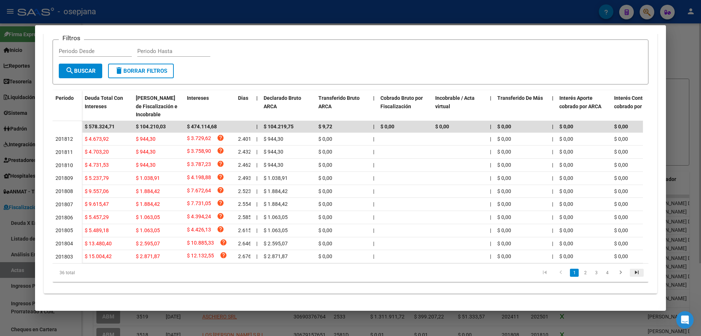
click at [634, 272] on icon "go to last page" at bounding box center [636, 273] width 9 height 9
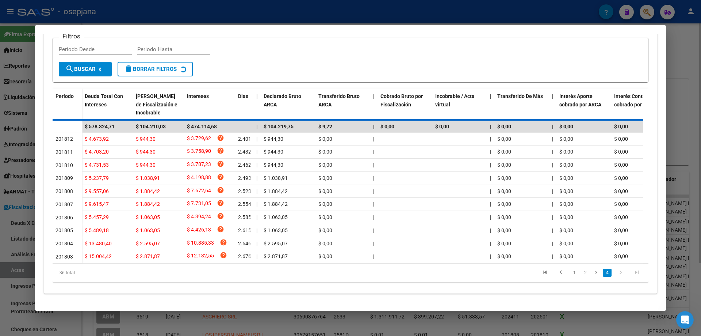
scroll to position [108, 0]
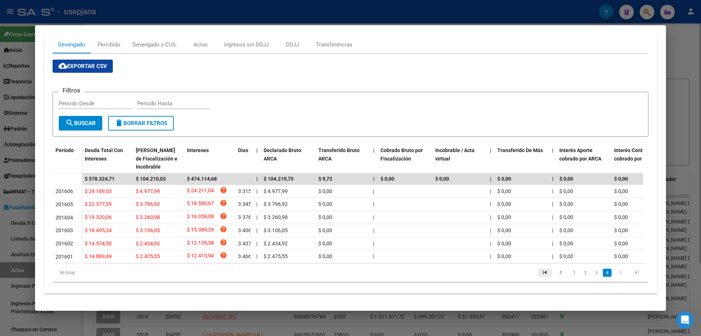
click at [540, 270] on icon "go to first page" at bounding box center [544, 273] width 9 height 9
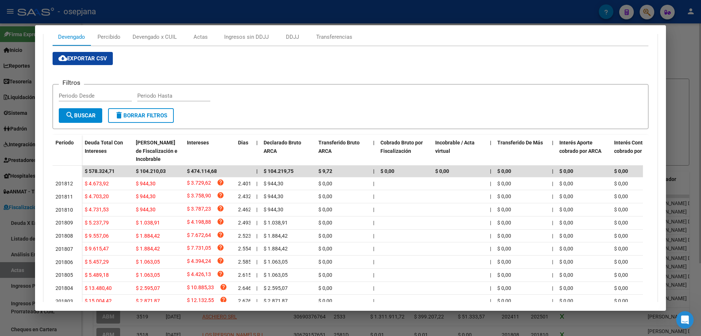
scroll to position [0, 0]
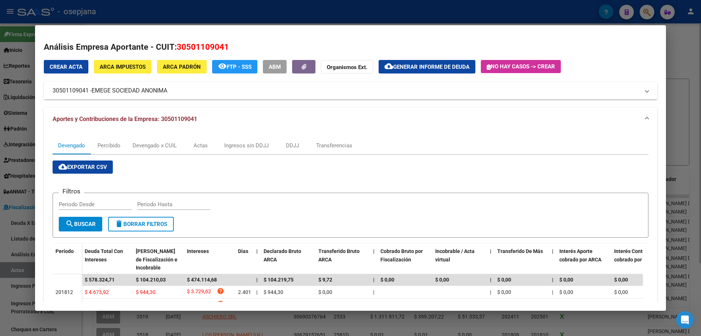
click at [423, 64] on span "Generar informe de deuda" at bounding box center [431, 67] width 76 height 7
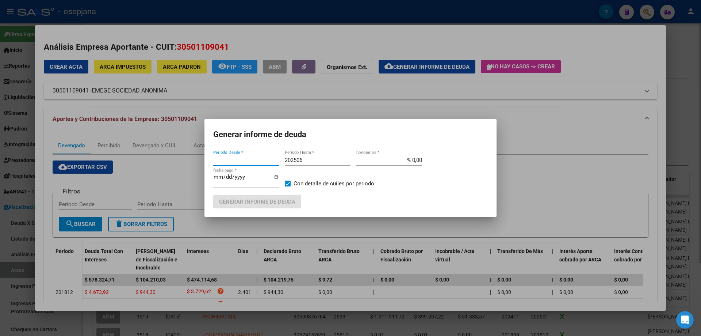
type input "201310"
click at [411, 159] on input "% 0,00" at bounding box center [389, 160] width 66 height 7
click at [410, 160] on input "% 0,00" at bounding box center [389, 160] width 66 height 7
type input "% 5,00"
drag, startPoint x: 220, startPoint y: 176, endPoint x: 215, endPoint y: 176, distance: 4.7
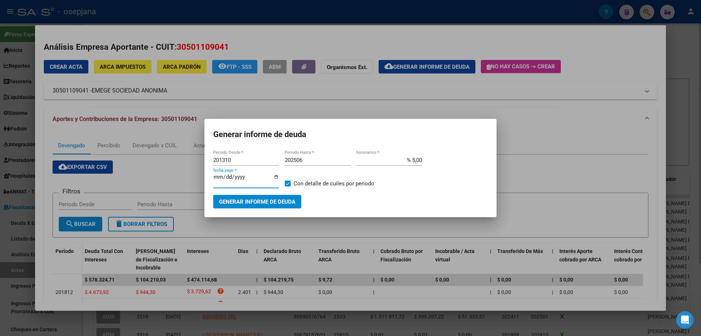
click at [215, 176] on input "[DATE]" at bounding box center [246, 180] width 66 height 12
type input "[DATE]"
click at [241, 200] on span "Generar informe de deuda" at bounding box center [257, 201] width 76 height 7
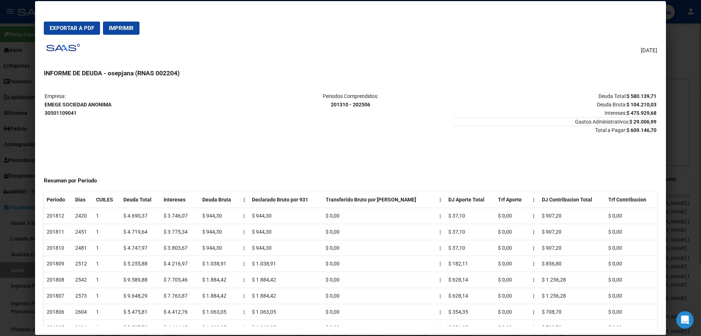
click at [689, 48] on div at bounding box center [350, 168] width 701 height 336
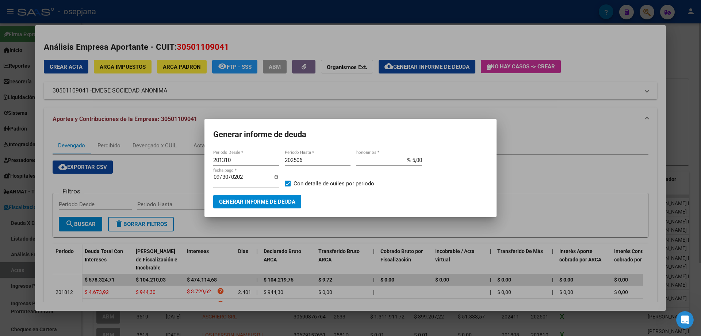
click at [262, 200] on span "Generar informe de deuda" at bounding box center [257, 201] width 76 height 7
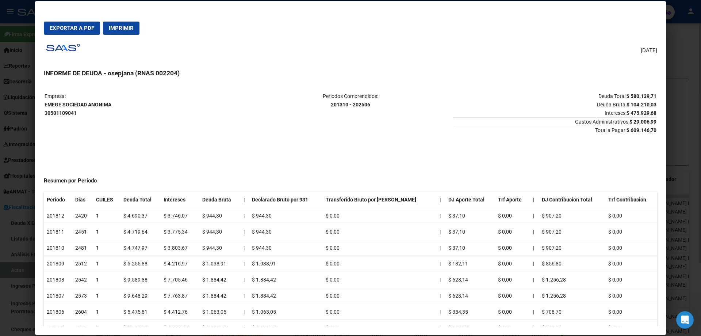
click at [22, 10] on div at bounding box center [350, 168] width 701 height 336
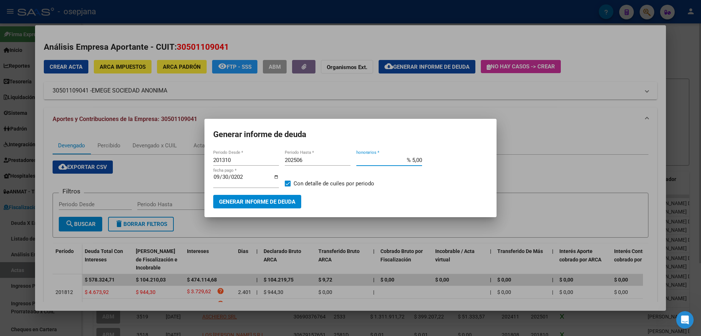
click at [413, 159] on input "% 5,00" at bounding box center [389, 160] width 66 height 7
type input "% 10,00"
click at [278, 200] on span "Generar informe de deuda" at bounding box center [257, 201] width 76 height 7
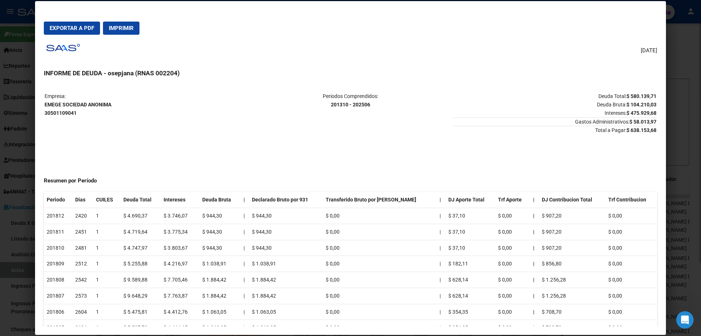
click at [18, 15] on div at bounding box center [350, 168] width 701 height 336
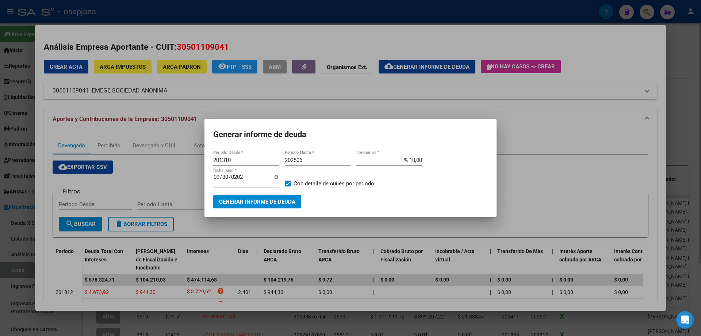
click at [549, 129] on div at bounding box center [350, 168] width 701 height 336
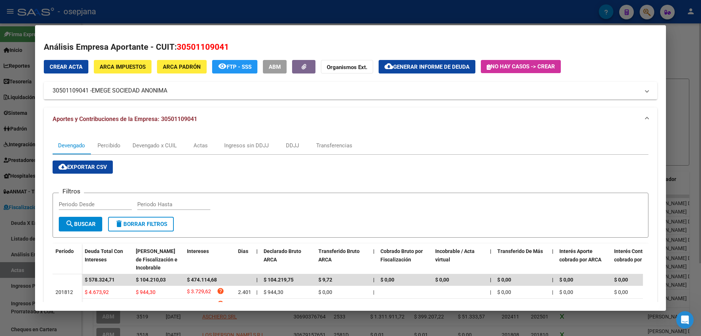
click at [425, 69] on span "Generar informe de deuda" at bounding box center [431, 67] width 76 height 7
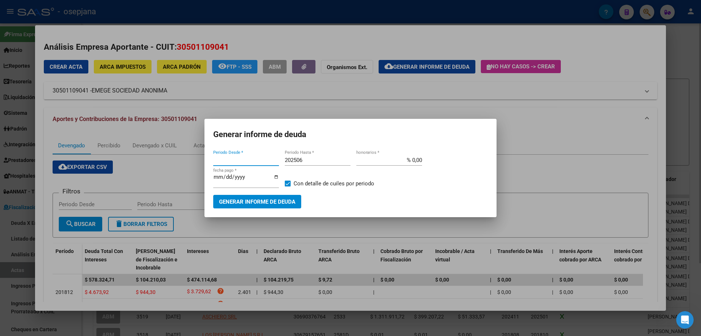
type input "201310"
click at [412, 158] on input "% 0,00" at bounding box center [389, 160] width 66 height 7
type input "% 5,00"
click at [214, 177] on input "[DATE]" at bounding box center [246, 180] width 66 height 12
type input "[DATE]"
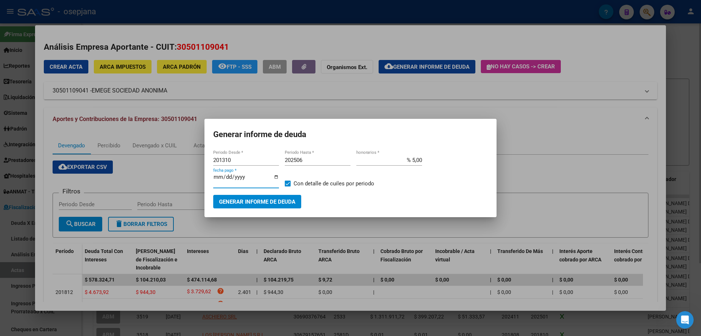
click at [264, 203] on span "Generar informe de deuda" at bounding box center [257, 201] width 76 height 7
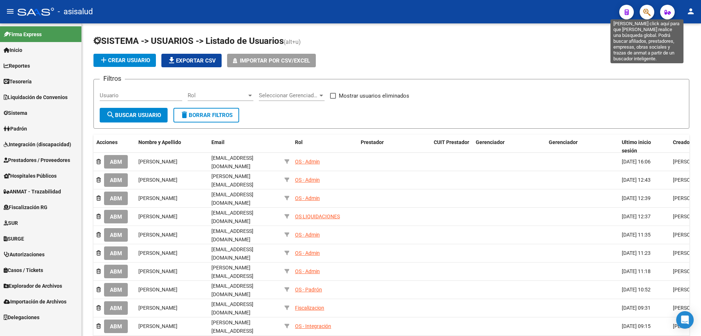
click at [648, 15] on icon "button" at bounding box center [646, 12] width 7 height 8
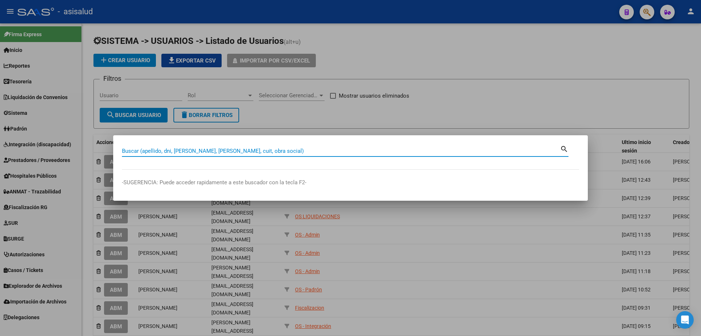
paste input "30501109041"
type input "30501109041"
